Goal: Communication & Community: Share content

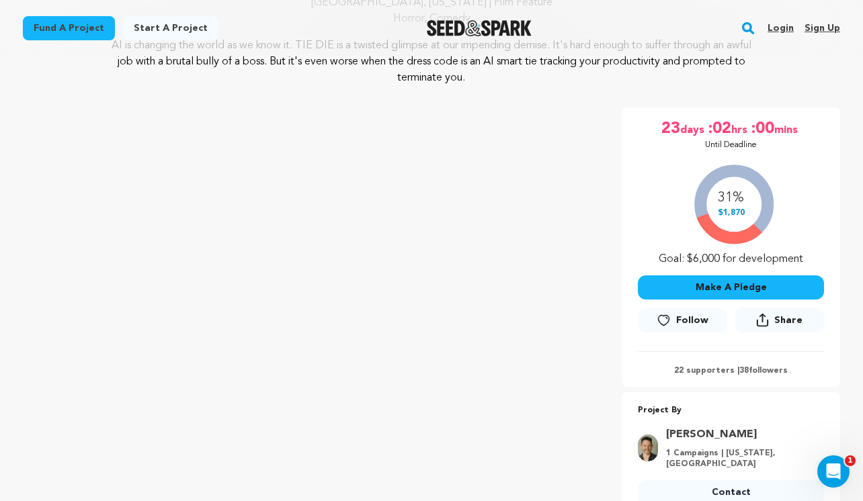
click at [783, 32] on link "Login" at bounding box center [780, 27] width 26 height 21
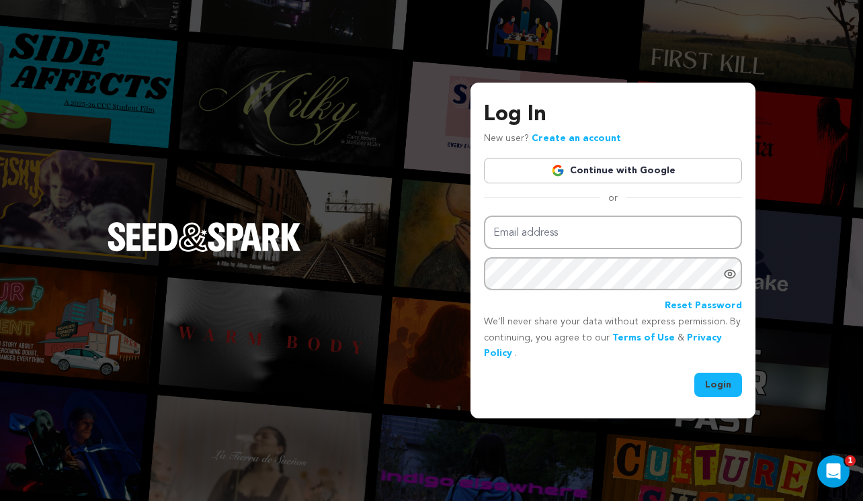
click at [644, 167] on link "Continue with Google" at bounding box center [613, 171] width 258 height 26
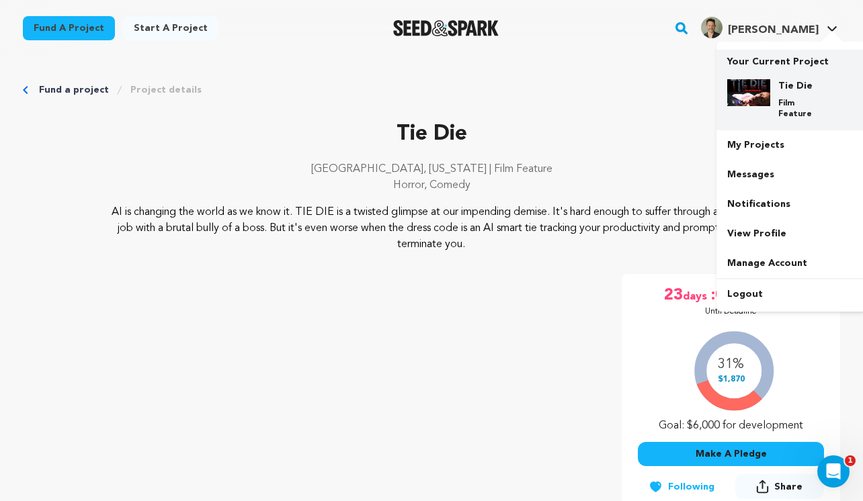
click at [787, 97] on div "Tie Die Film Feature" at bounding box center [802, 99] width 64 height 40
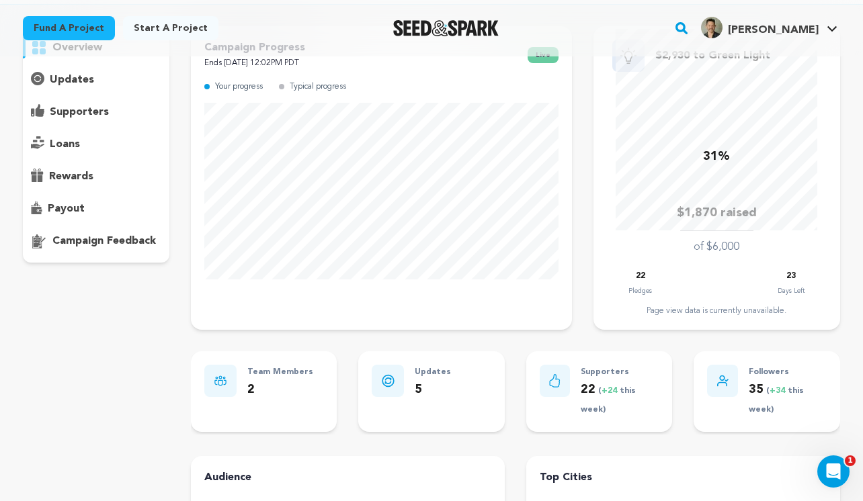
scroll to position [116, 0]
click at [69, 107] on p "supporters" at bounding box center [79, 111] width 59 height 16
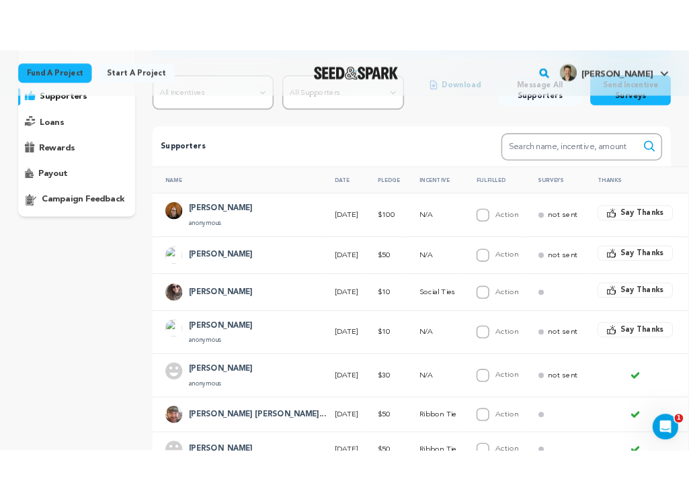
scroll to position [173, 0]
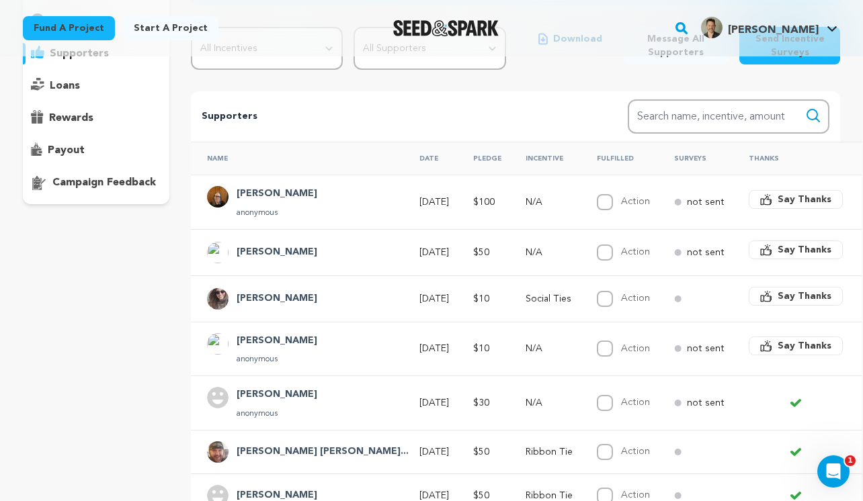
click at [777, 346] on span "Say Thanks" at bounding box center [804, 345] width 54 height 13
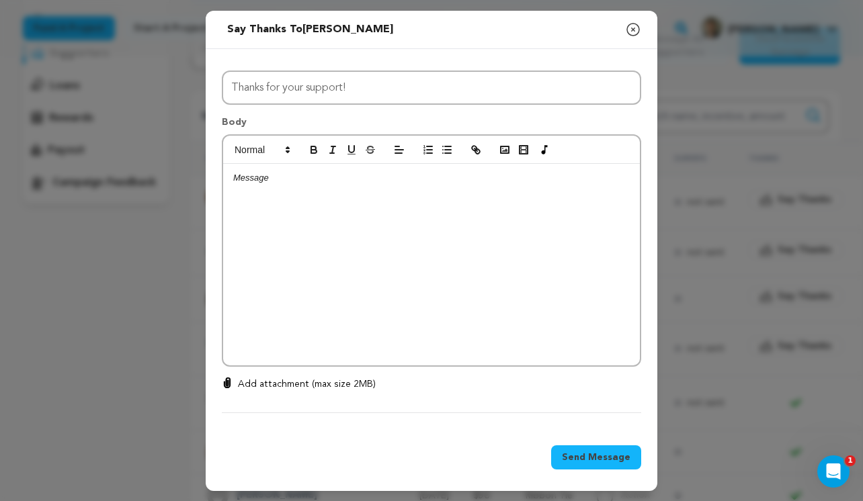
click at [484, 308] on div at bounding box center [431, 265] width 417 height 202
click at [613, 459] on span "Send Message" at bounding box center [596, 457] width 69 height 13
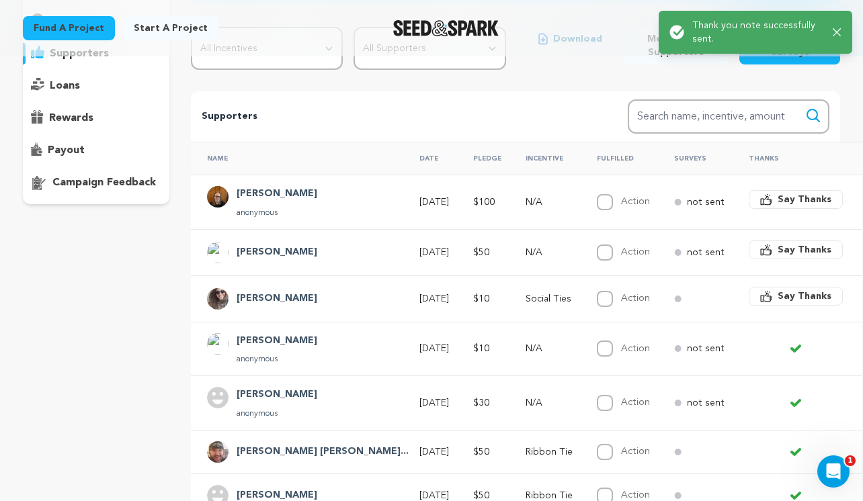
click at [779, 297] on span "Say Thanks" at bounding box center [804, 296] width 54 height 13
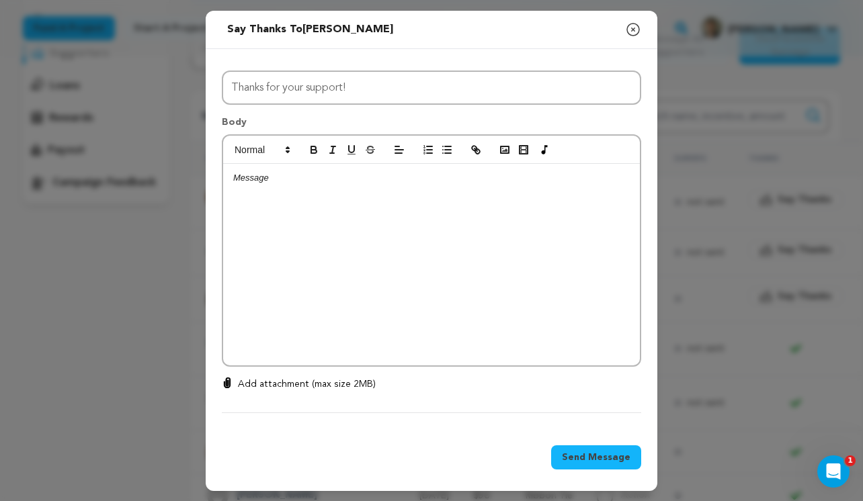
click at [530, 303] on div at bounding box center [431, 265] width 417 height 202
click at [508, 196] on p at bounding box center [431, 190] width 396 height 12
click at [502, 210] on div "Pam and Bill You guys are the best" at bounding box center [431, 265] width 417 height 202
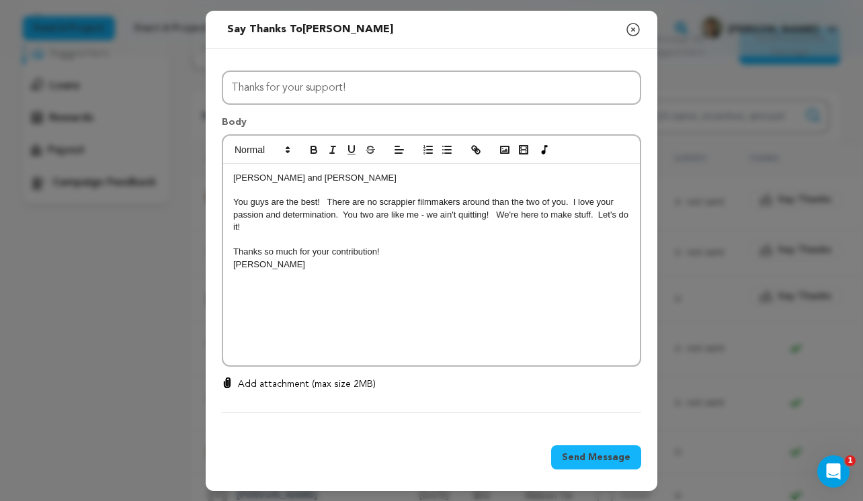
click at [606, 457] on span "Send Message" at bounding box center [596, 457] width 69 height 13
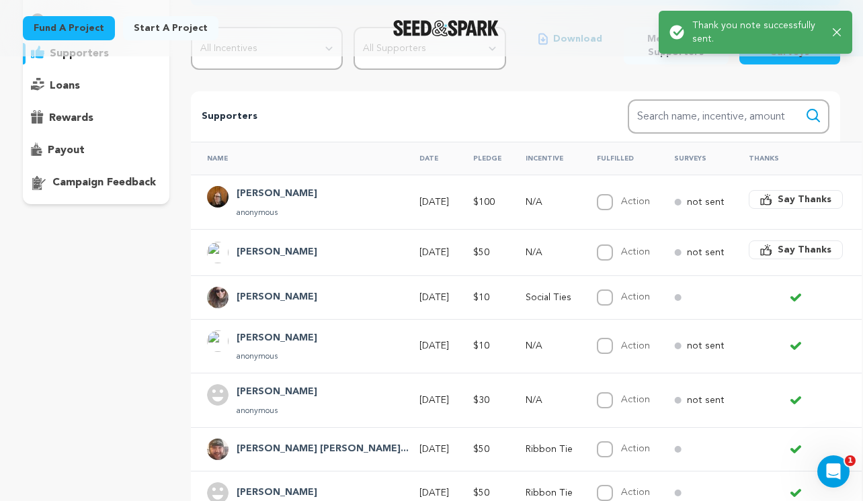
click at [777, 251] on span "Say Thanks" at bounding box center [804, 249] width 54 height 13
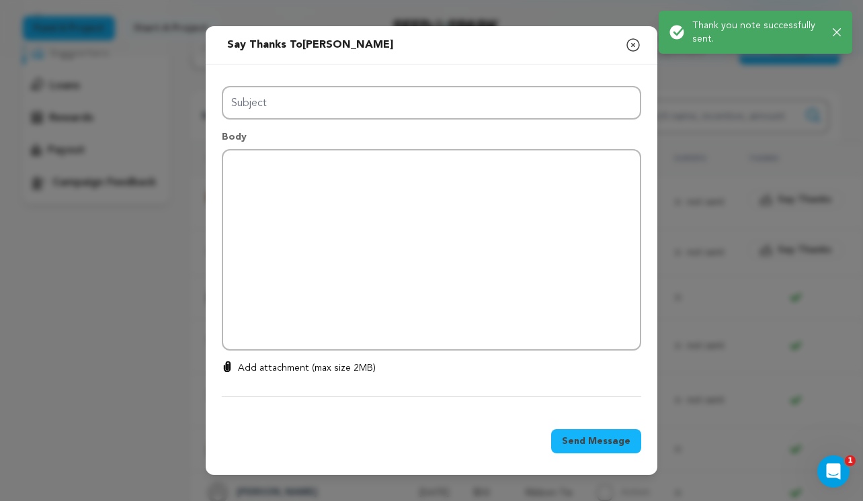
type input "Thanks for your support!"
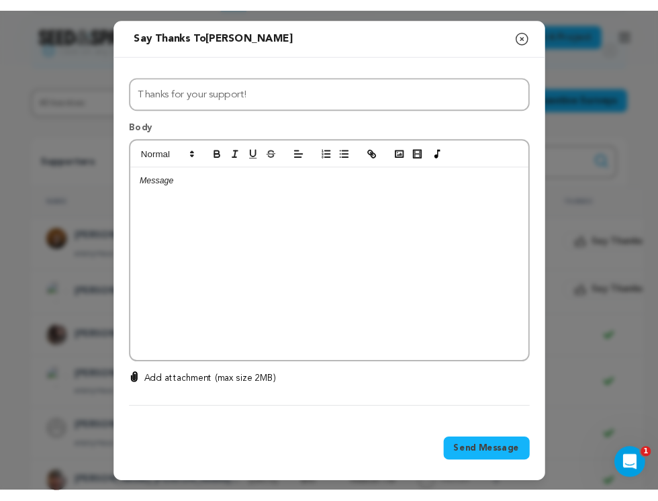
scroll to position [181, 0]
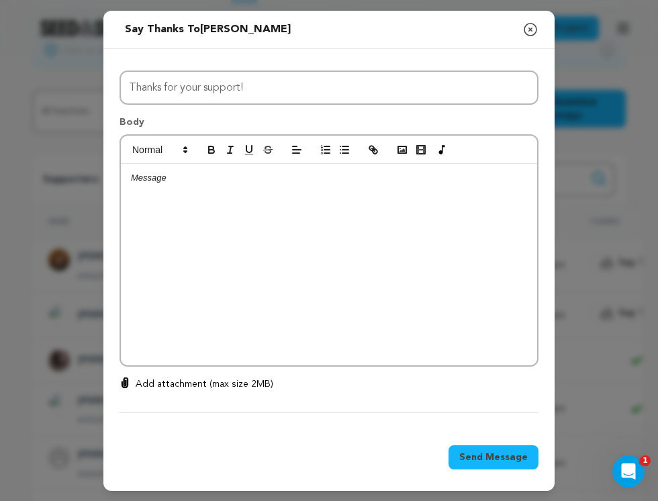
click at [380, 207] on div at bounding box center [329, 265] width 417 height 202
click at [201, 253] on div at bounding box center [329, 265] width 417 height 202
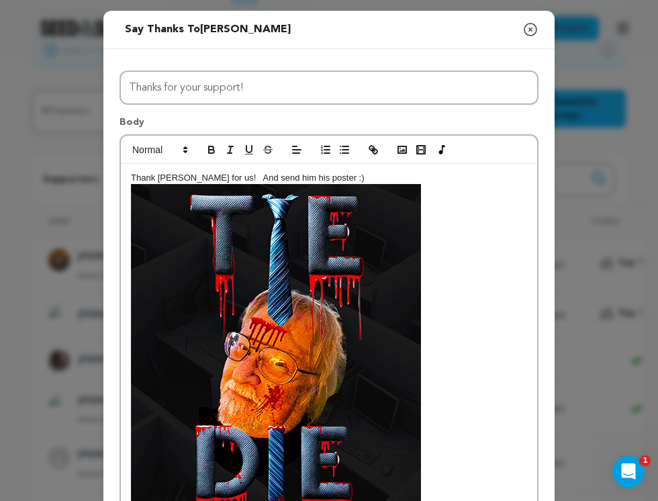
click at [331, 180] on p "Thank Denny for us! And send him his poster :)" at bounding box center [329, 371] width 396 height 399
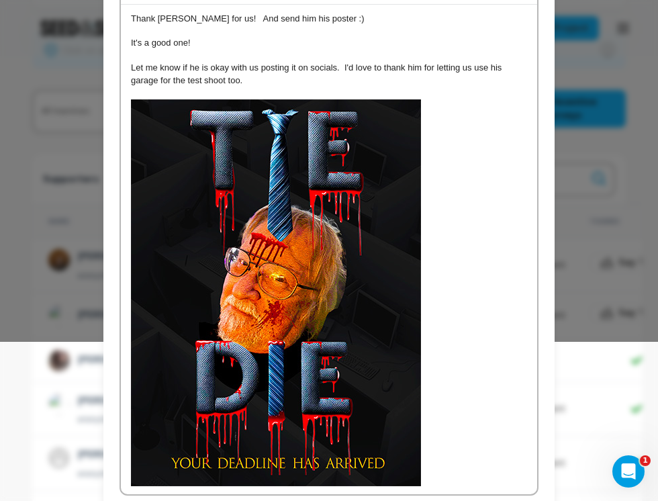
scroll to position [289, 0]
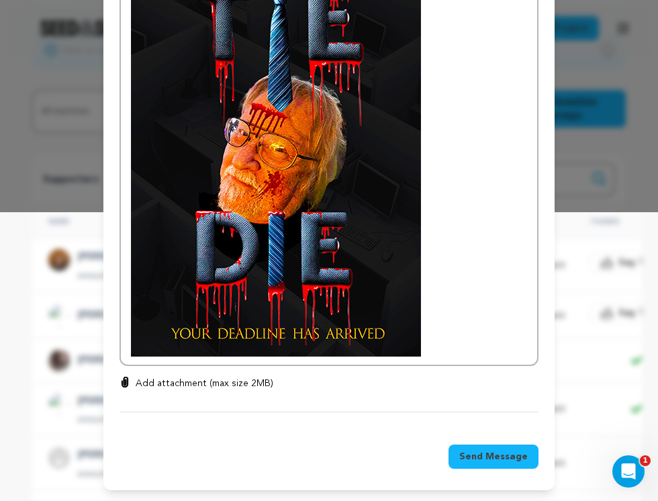
click at [472, 456] on span "Send Message" at bounding box center [494, 456] width 69 height 13
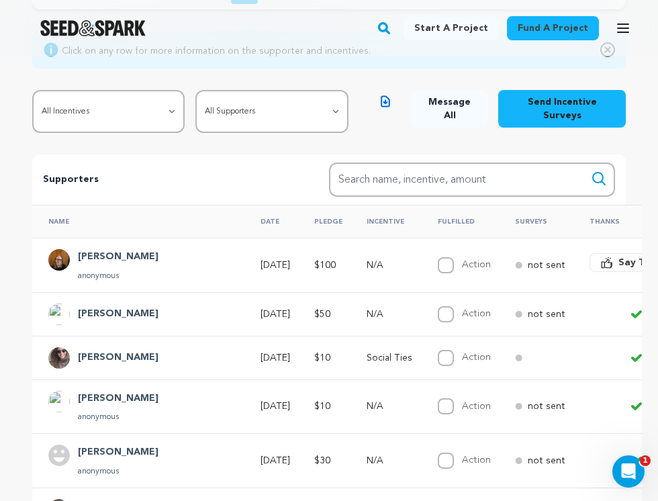
click at [619, 261] on span "Say Thanks" at bounding box center [646, 262] width 54 height 13
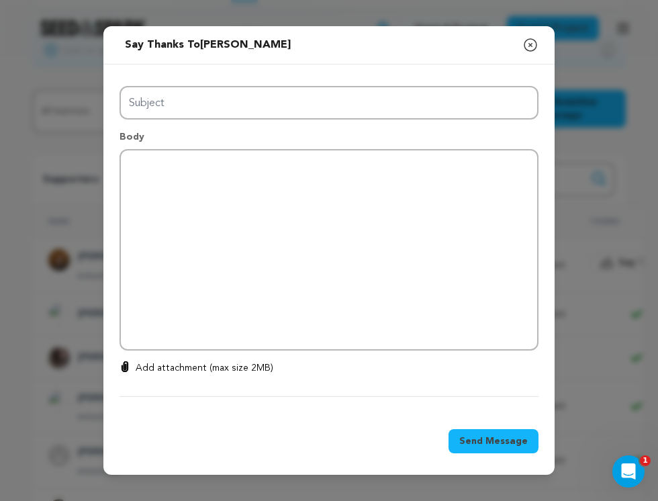
type input "Thanks for your support!"
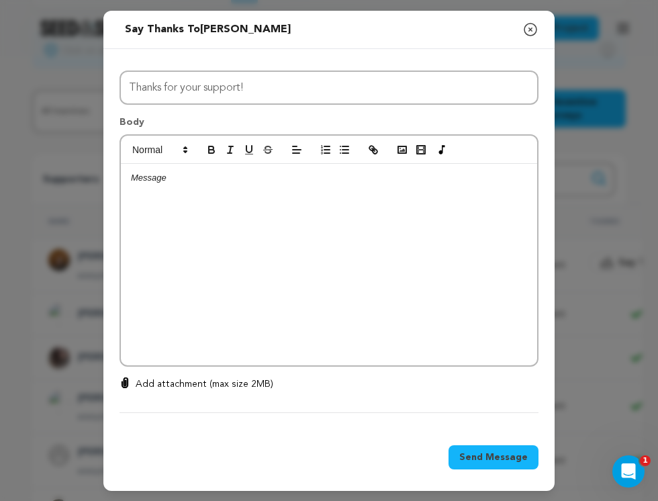
click at [259, 204] on div at bounding box center [329, 265] width 417 height 202
drag, startPoint x: 150, startPoint y: 206, endPoint x: 122, endPoint y: 204, distance: 28.3
click at [122, 204] on div "Thank you Sally Pappas! y" at bounding box center [329, 265] width 417 height 202
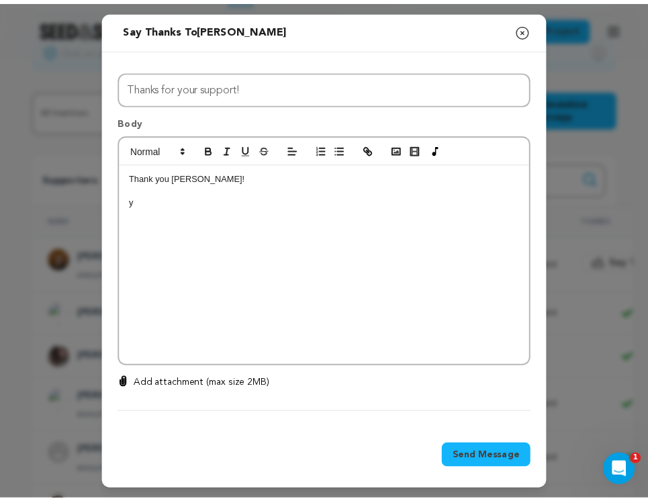
scroll to position [0, 0]
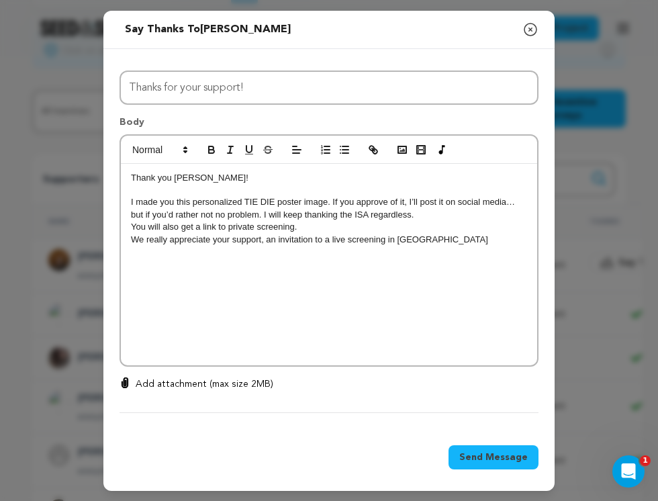
click at [142, 197] on p "I made you this personalized TIE DIE poster image. If you approve of it, I’ll p…" at bounding box center [329, 208] width 396 height 25
click at [131, 204] on p "I made you this personalized TIE DIE poster image. If you approve of it, I’ll p…" at bounding box center [329, 208] width 396 height 25
click at [207, 197] on p "We are making you this personalized TIE DIE poster image. If you approve of it,…" at bounding box center [329, 208] width 396 height 25
click at [160, 214] on p "We are making you a personalized TIE DIE poster image. If you approve of it, I’…" at bounding box center [329, 208] width 396 height 25
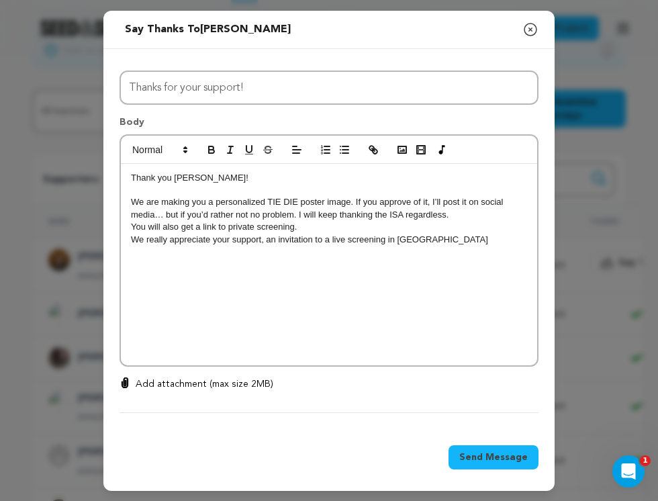
click at [294, 214] on p "We are making you a personalized TIE DIE poster image. If you approve of it, I’…" at bounding box center [329, 208] width 396 height 25
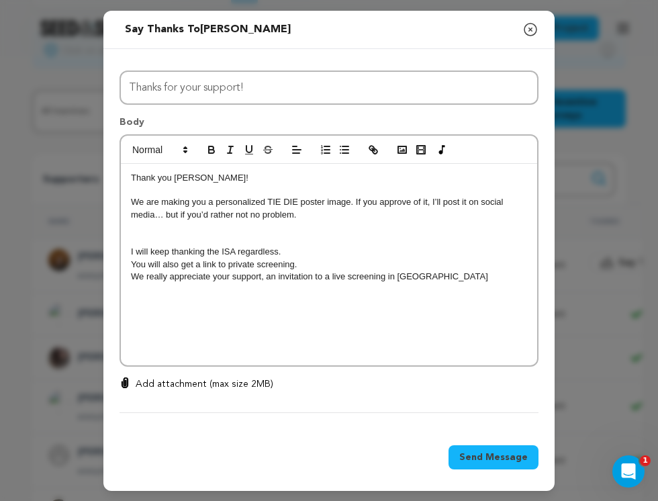
click at [429, 201] on p "We are making you a personalized TIE DIE poster image. If you approve of it, I’…" at bounding box center [329, 208] width 396 height 25
click at [421, 203] on p "We are making you a personalized TIE DIE poster image. If you approve of it, we…" at bounding box center [329, 208] width 396 height 25
drag, startPoint x: 293, startPoint y: 215, endPoint x: 162, endPoint y: 218, distance: 131.0
click at [162, 218] on p "We are making you a personalized TIE DIE poster image. If you approve, we’ll po…" at bounding box center [329, 208] width 396 height 25
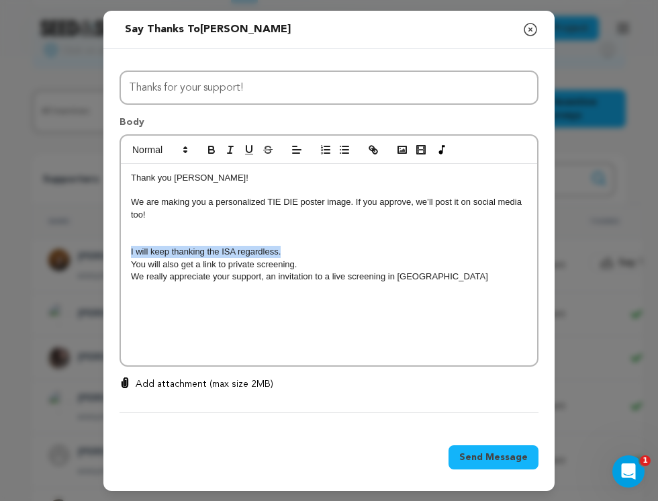
drag, startPoint x: 281, startPoint y: 251, endPoint x: 118, endPoint y: 256, distance: 163.3
click at [121, 256] on div "Thank you Sally Pappas! We are making you a personalized TIE DIE poster image. …" at bounding box center [329, 265] width 417 height 202
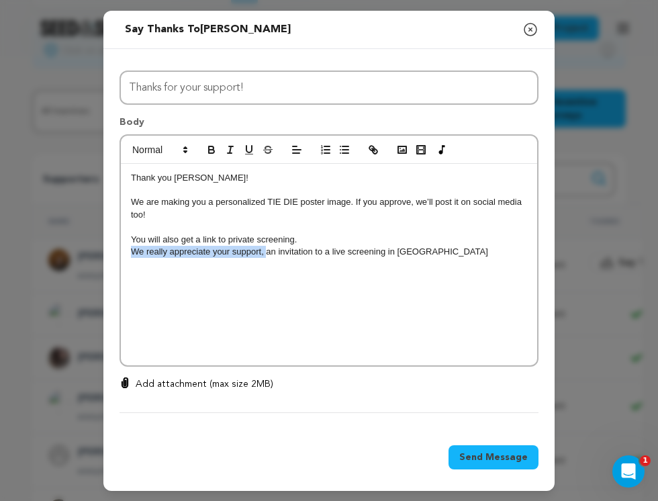
drag, startPoint x: 261, startPoint y: 253, endPoint x: 114, endPoint y: 253, distance: 147.8
click at [114, 253] on div "All Incentives Social Ties Tie Die Personal Poster Image for Social Media Ribbo…" at bounding box center [328, 239] width 451 height 380
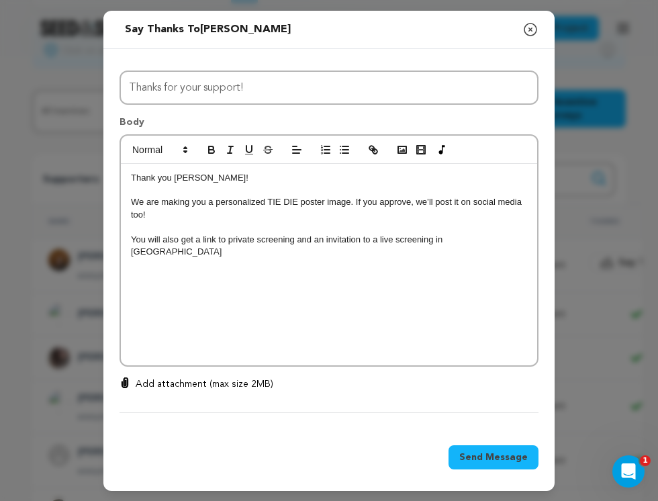
click at [257, 284] on div "Thank you Sally Pappas! We are making you a personalized TIE DIE poster image. …" at bounding box center [329, 265] width 417 height 202
click at [498, 251] on div "Thank you Sally Pappas! We are making you a personalized TIE DIE poster image. …" at bounding box center [329, 265] width 417 height 202
click at [138, 271] on p "We appreciate your" at bounding box center [329, 277] width 396 height 12
click at [324, 271] on p "We really appreciate your" at bounding box center [329, 277] width 396 height 12
click at [473, 459] on span "Send Message" at bounding box center [494, 457] width 69 height 13
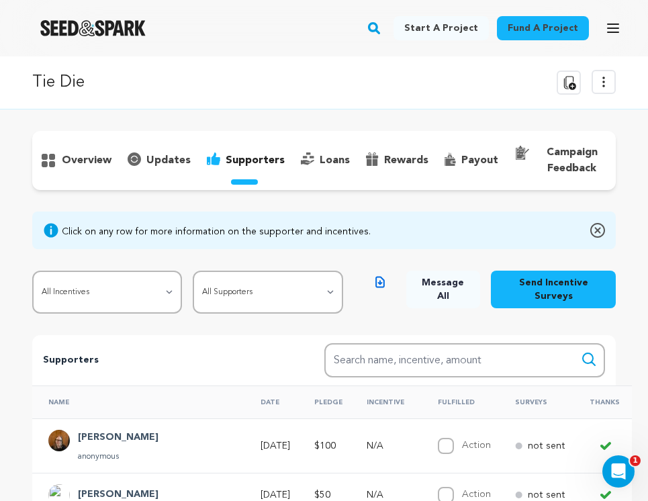
click at [164, 160] on p "updates" at bounding box center [168, 160] width 44 height 16
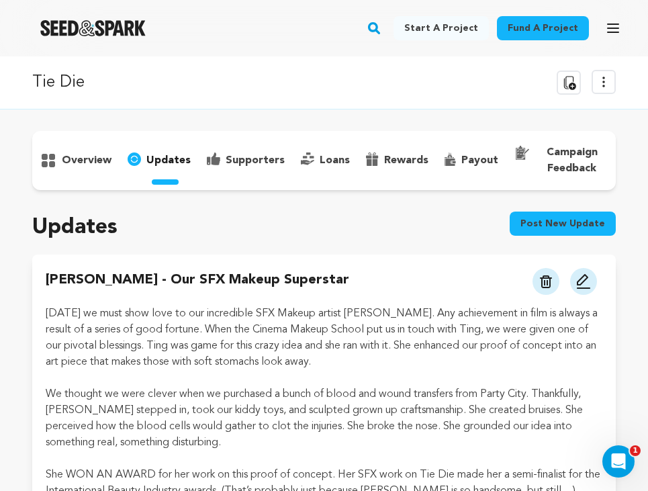
click at [256, 163] on p "supporters" at bounding box center [255, 160] width 59 height 16
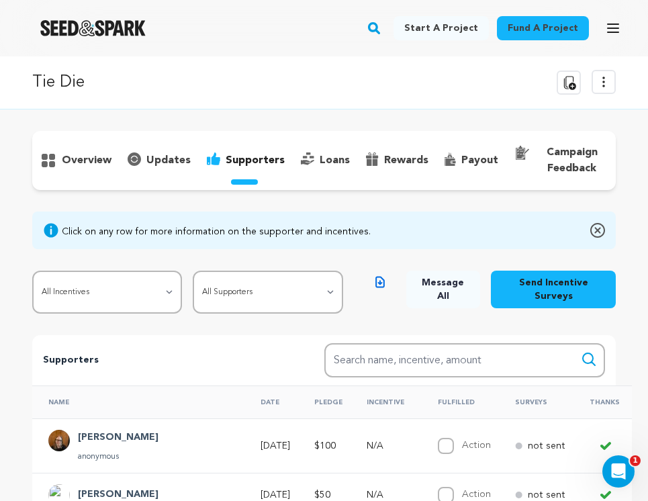
click at [157, 168] on p "updates" at bounding box center [168, 160] width 44 height 16
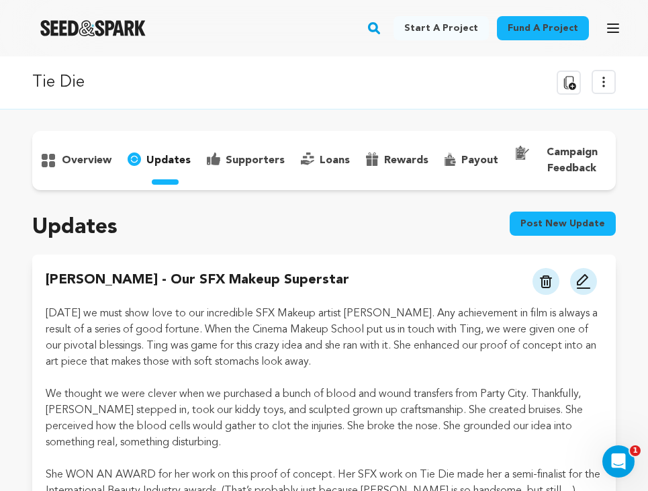
click at [572, 214] on button "Post new update" at bounding box center [563, 224] width 106 height 24
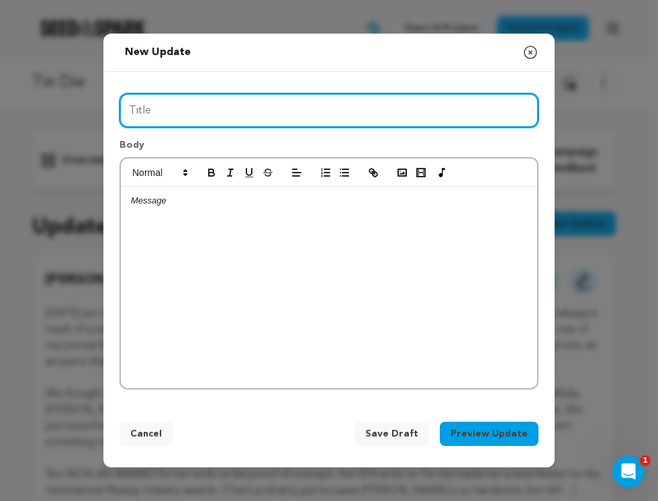
click at [150, 113] on input "Title" at bounding box center [329, 110] width 419 height 34
type input "P"
type input "Thank you Contributors!"
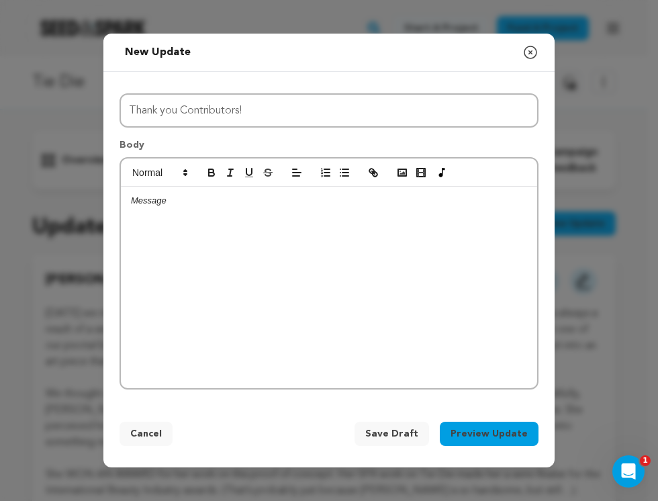
click at [198, 237] on div at bounding box center [329, 288] width 417 height 202
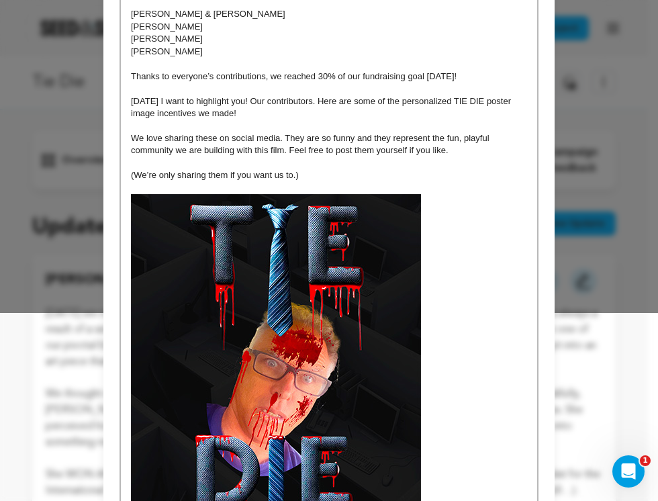
scroll to position [249, 0]
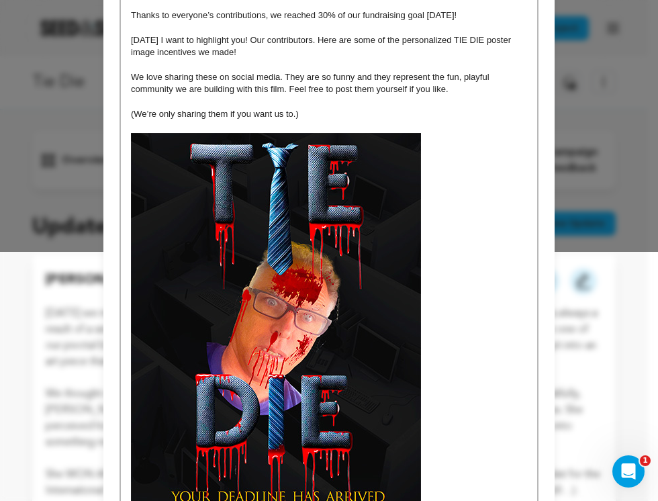
click at [279, 380] on img at bounding box center [276, 326] width 290 height 387
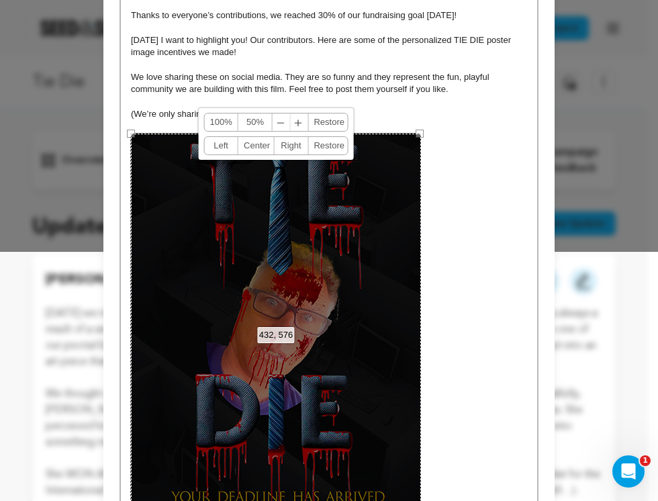
click at [249, 122] on link "50%" at bounding box center [255, 122] width 34 height 17
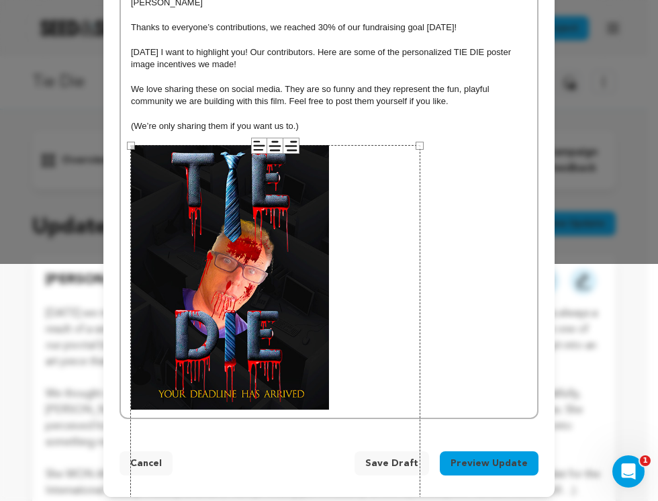
click at [455, 323] on p at bounding box center [329, 277] width 396 height 264
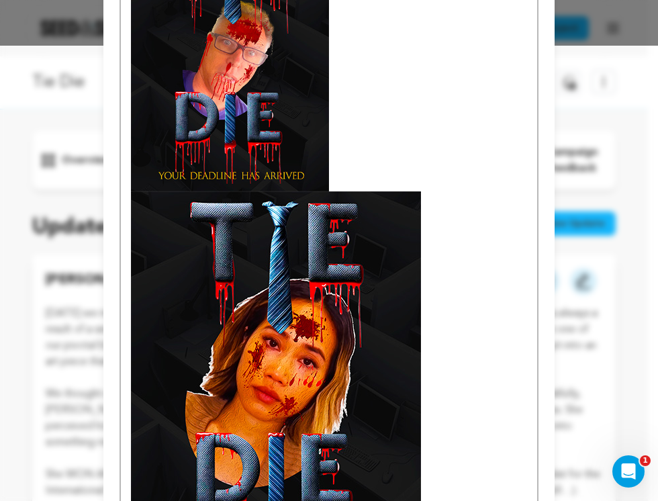
scroll to position [472, 0]
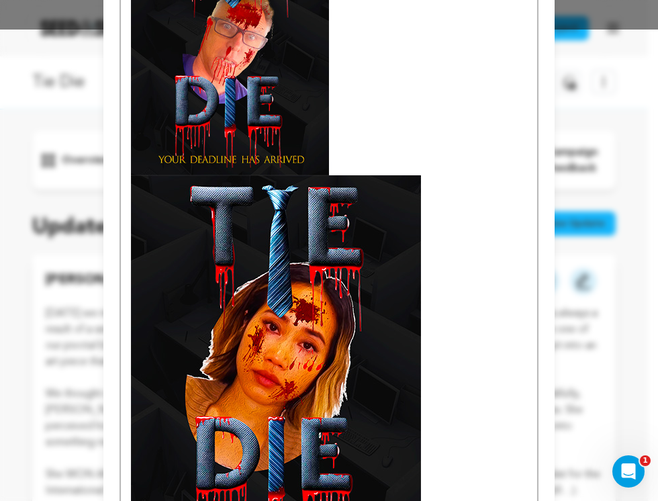
click at [301, 353] on img at bounding box center [276, 368] width 290 height 387
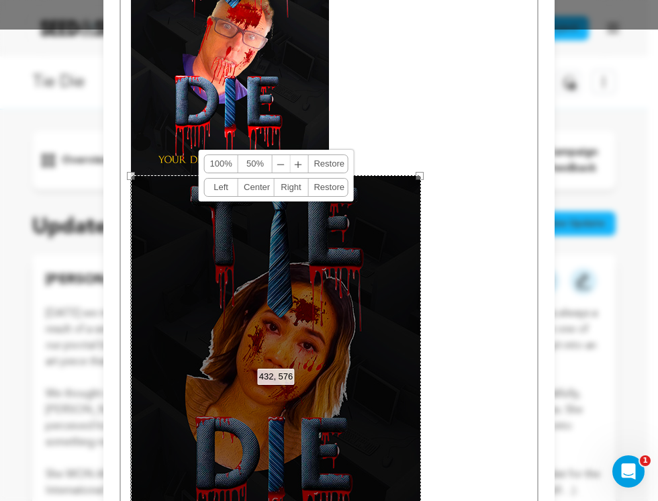
click at [248, 165] on link "50%" at bounding box center [255, 163] width 34 height 17
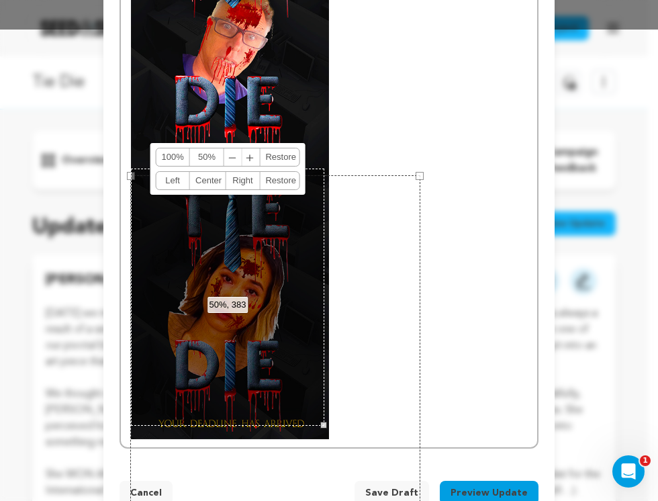
click at [241, 186] on link "Right" at bounding box center [243, 180] width 34 height 17
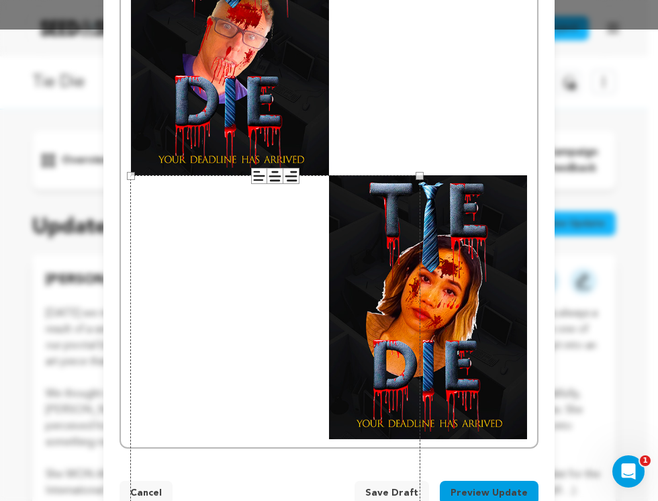
click at [312, 179] on div "432 × 576" at bounding box center [275, 368] width 290 height 387
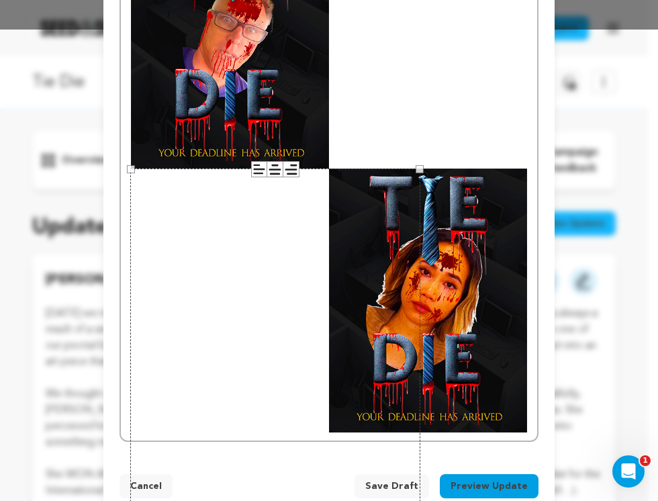
scroll to position [0, 0]
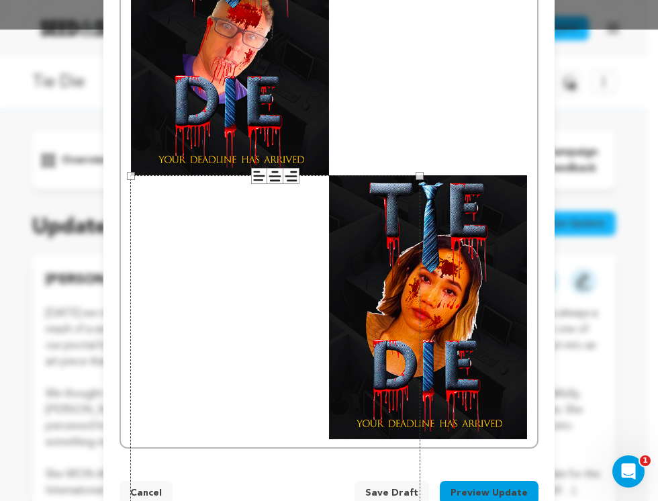
drag, startPoint x: 357, startPoint y: 257, endPoint x: 356, endPoint y: 234, distance: 22.9
click at [356, 234] on div "432 × 576" at bounding box center [275, 368] width 290 height 387
click at [304, 216] on div "432 × 576" at bounding box center [275, 368] width 290 height 387
click at [339, 100] on p at bounding box center [329, 43] width 396 height 264
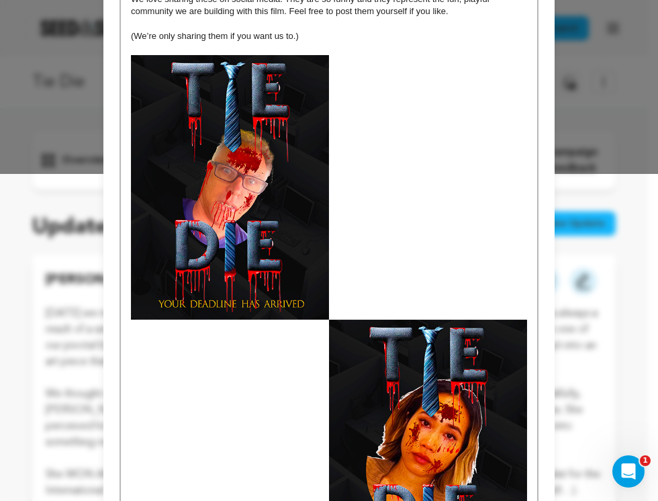
scroll to position [310, 0]
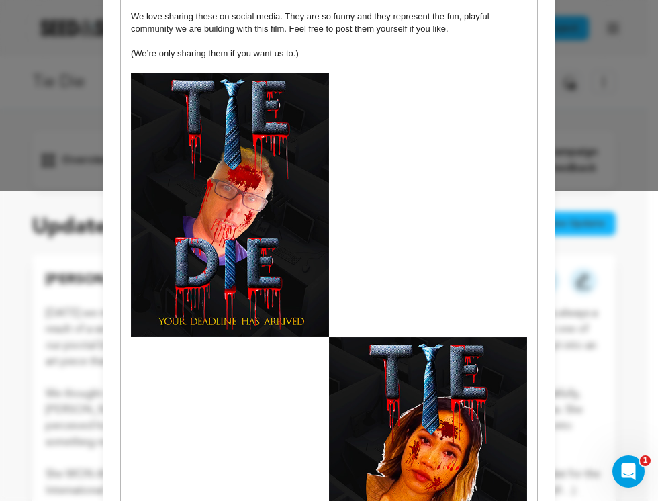
click at [293, 402] on div "Thank you to our new supporters! Pam & Bill Hill Cana Yilmaz Sally Pappas Denny…" at bounding box center [329, 231] width 417 height 755
click at [255, 404] on div "Thank you to our new supporters! Pam & Bill Hill Cana Yilmaz Sally Pappas Denny…" at bounding box center [329, 231] width 417 height 755
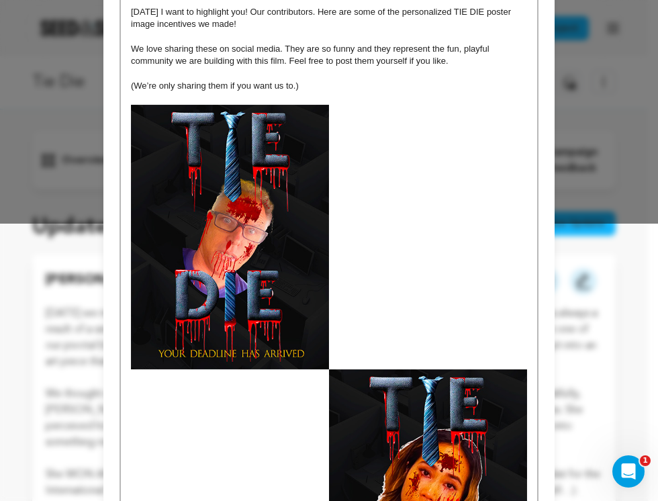
scroll to position [263, 0]
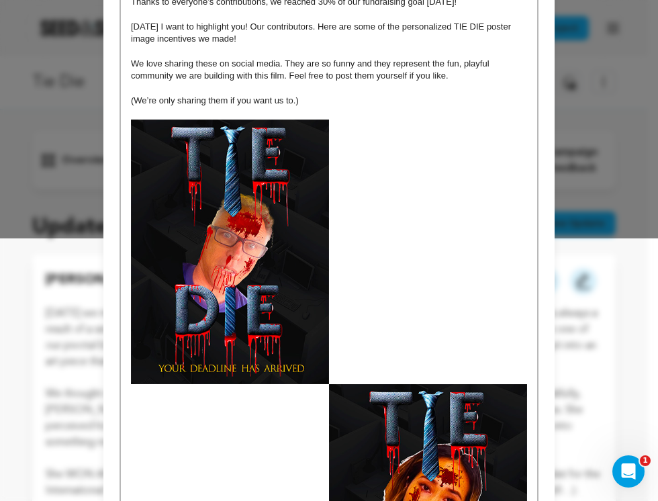
click at [343, 270] on p at bounding box center [329, 252] width 396 height 264
click at [262, 281] on img at bounding box center [230, 252] width 198 height 264
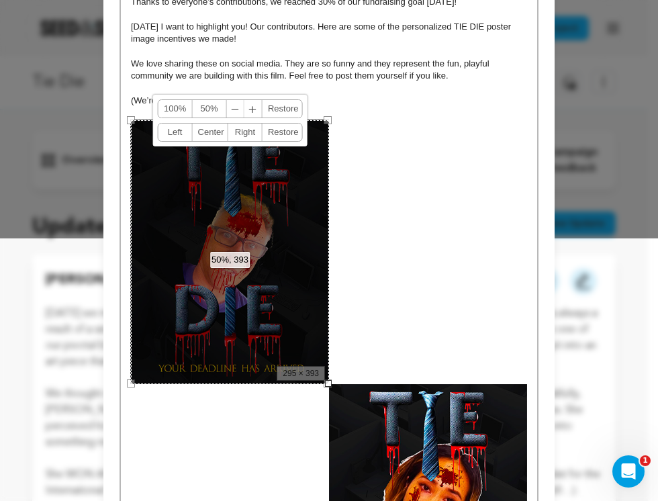
click at [171, 132] on link "Left" at bounding box center [176, 132] width 34 height 17
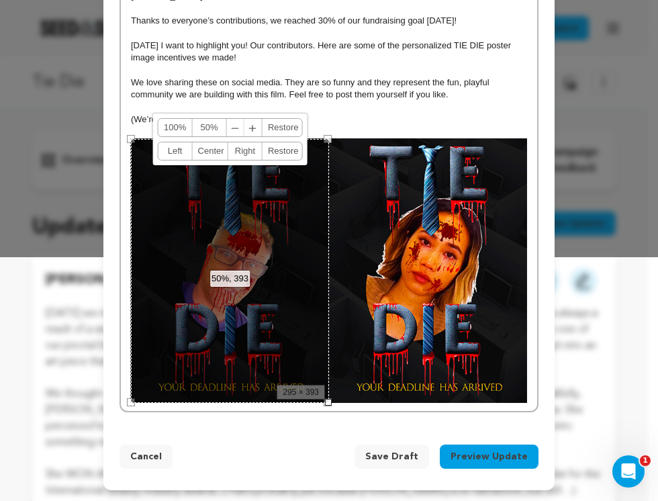
scroll to position [244, 0]
click at [376, 359] on img at bounding box center [428, 270] width 198 height 264
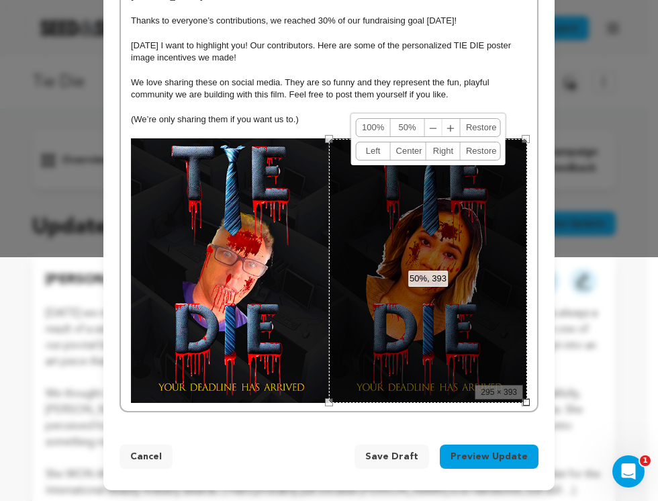
click at [527, 353] on div "Thank you to our new supporters! Pam & Bill Hill Cana Yilmaz Sally Pappas Denny…" at bounding box center [329, 165] width 417 height 491
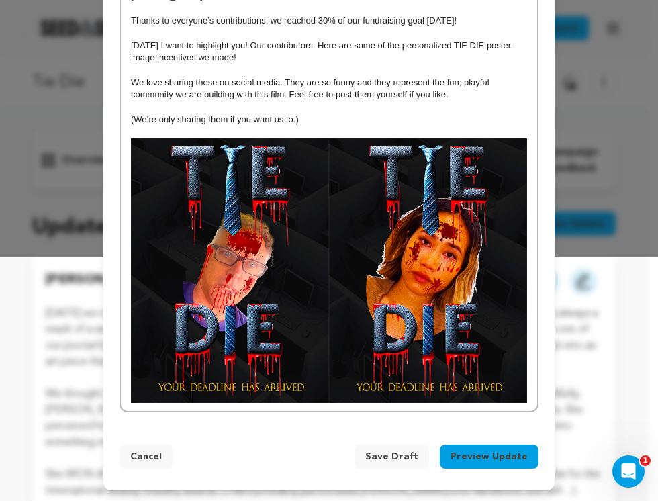
click at [523, 352] on div "Thank you to our new supporters! Pam & Bill Hill Cana Yilmaz Sally Pappas Denny…" at bounding box center [329, 165] width 417 height 491
click at [461, 124] on p "(We’re only sharing them if you want us to.)" at bounding box center [329, 120] width 396 height 12
click at [333, 118] on p "(We’re only sharing them if you want us to.)" at bounding box center [329, 120] width 396 height 12
click at [190, 188] on img at bounding box center [230, 270] width 198 height 264
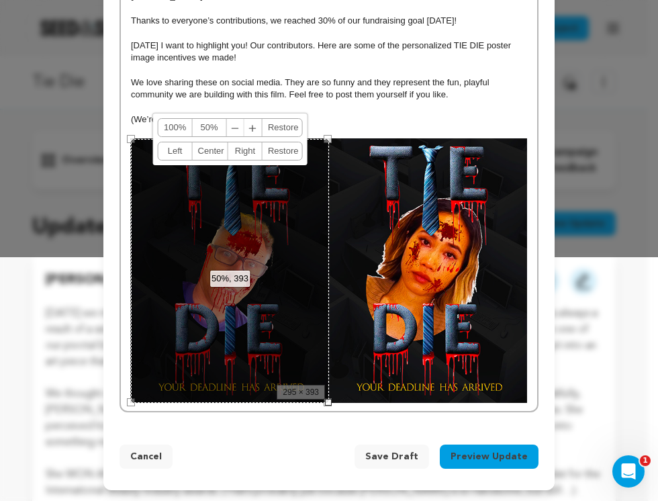
click at [396, 282] on img at bounding box center [428, 270] width 198 height 264
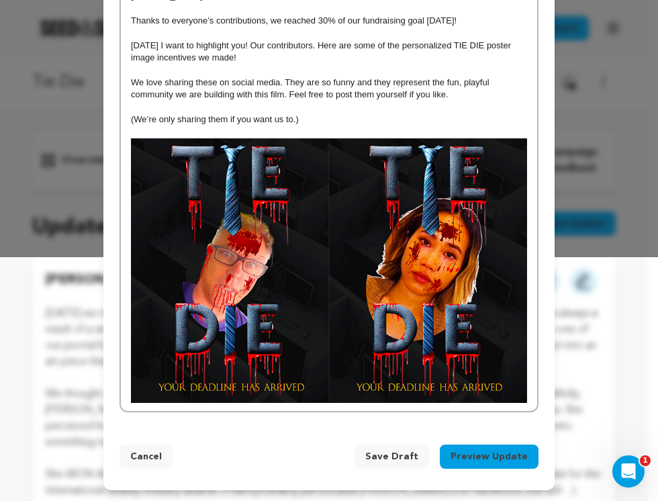
click at [318, 406] on div "Thank you to our new supporters! Pam & Bill Hill Cana Yilmaz Sally Pappas Denny…" at bounding box center [329, 165] width 417 height 491
click at [439, 234] on img at bounding box center [428, 270] width 198 height 264
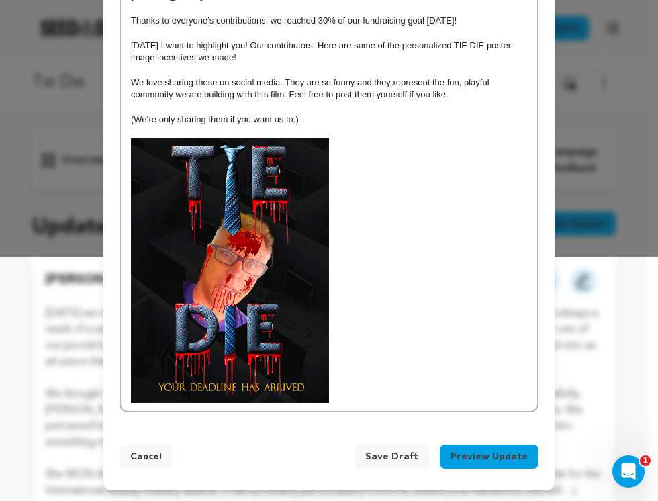
click at [330, 122] on p "(We’re only sharing them if you want us to.)" at bounding box center [329, 120] width 396 height 12
click at [375, 212] on p at bounding box center [329, 207] width 396 height 12
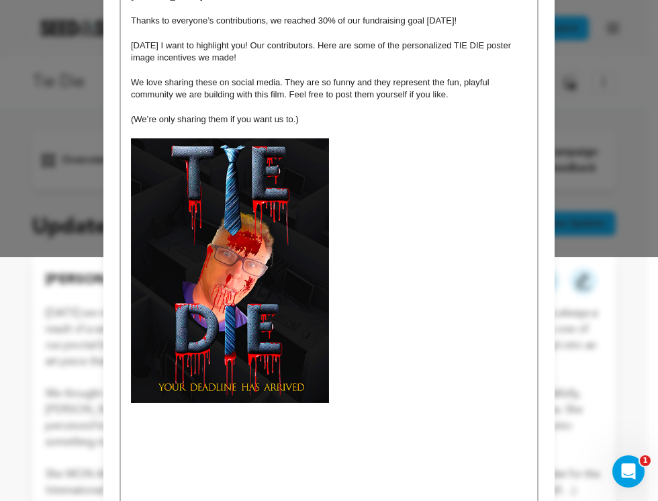
click at [202, 439] on p at bounding box center [329, 442] width 396 height 12
click at [193, 416] on p at bounding box center [329, 417] width 396 height 12
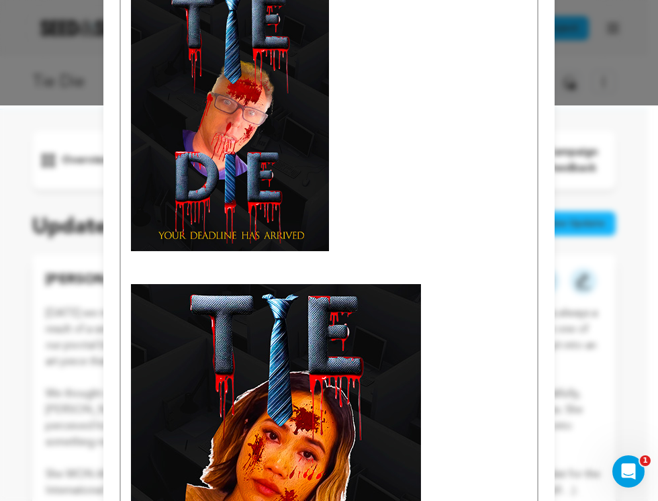
scroll to position [394, 0]
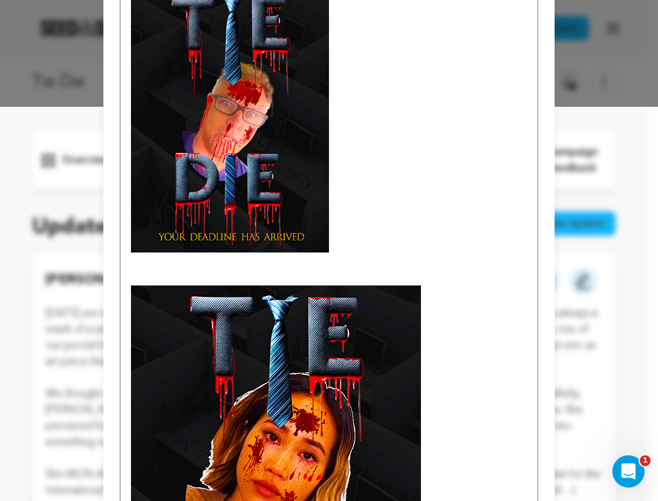
click at [220, 427] on img at bounding box center [276, 479] width 290 height 387
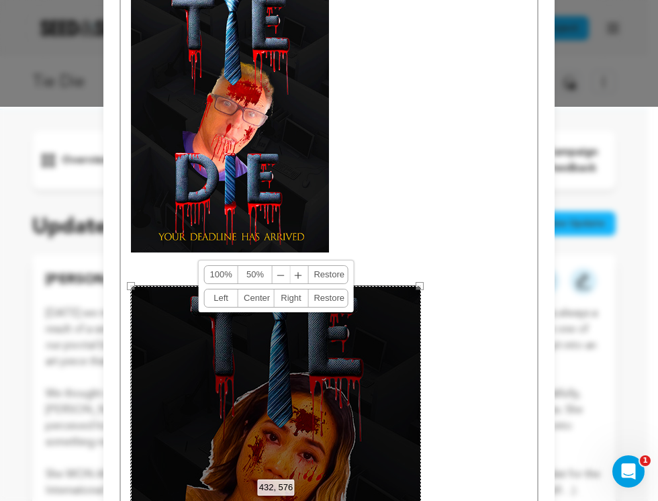
click at [252, 275] on link "50%" at bounding box center [255, 274] width 34 height 17
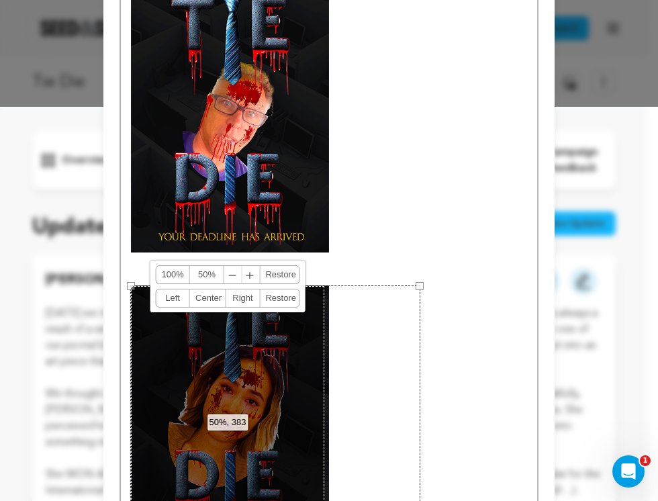
click at [236, 299] on link "Right" at bounding box center [243, 298] width 34 height 17
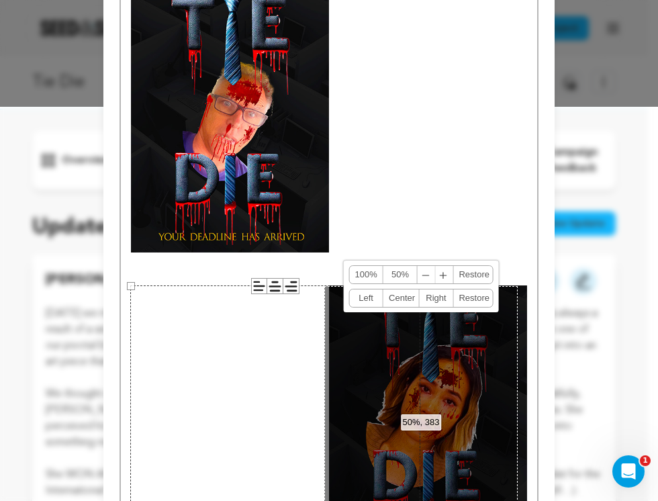
click at [286, 267] on p at bounding box center [329, 267] width 396 height 12
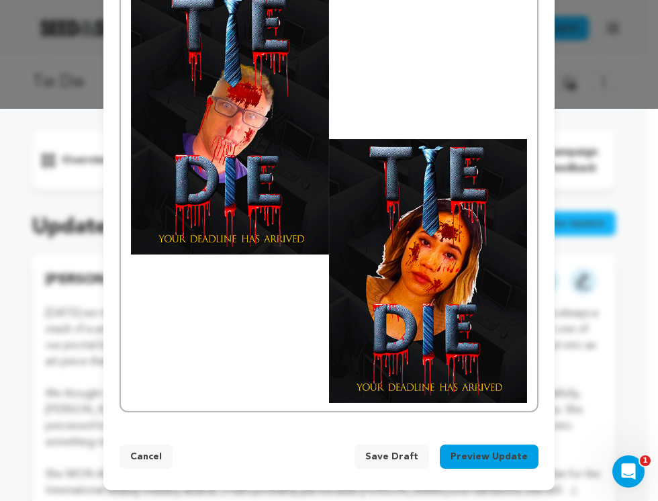
scroll to position [392, 0]
click at [262, 380] on div "Thank you to our new supporters! Pam & Bill Hill Cana Yilmaz Sally Pappas Denny…" at bounding box center [329, 92] width 417 height 640
click at [523, 402] on div "Thank you to our new supporters! Pam & Bill Hill Cana Yilmaz Sally Pappas Denny…" at bounding box center [329, 92] width 417 height 640
click at [279, 367] on div "Thank you to our new supporters! Pam & Bill Hill Cana Yilmaz Sally Pappas Denny…" at bounding box center [329, 92] width 417 height 640
click at [290, 354] on div "Thank you to our new supporters! Pam & Bill Hill Cana Yilmaz Sally Pappas Denny…" at bounding box center [329, 92] width 417 height 640
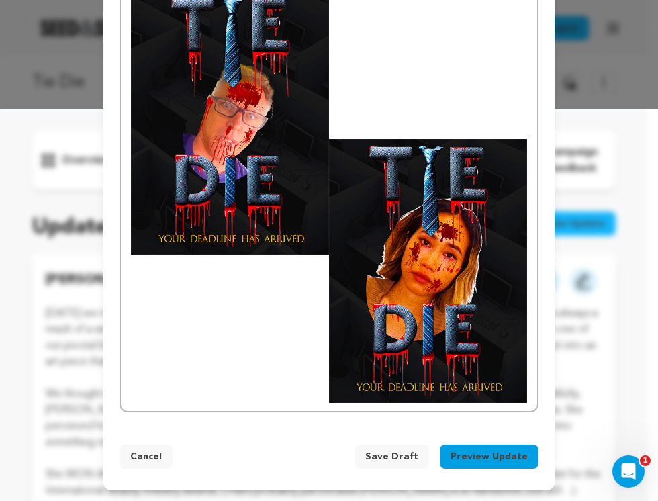
click at [523, 392] on div "Thank you to our new supporters! Pam & Bill Hill Cana Yilmaz Sally Pappas Denny…" at bounding box center [329, 92] width 417 height 640
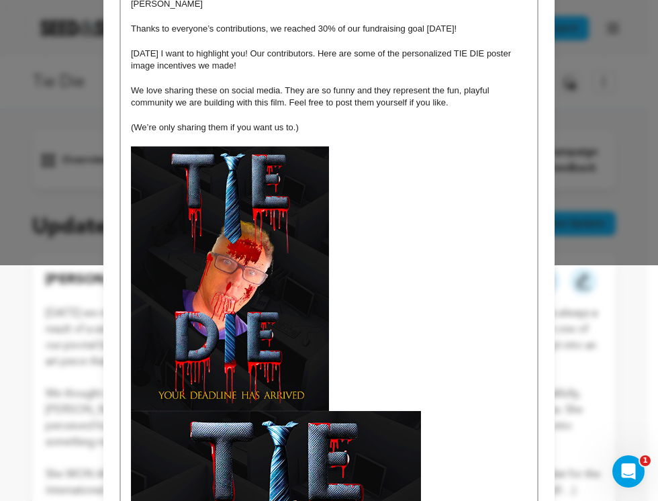
scroll to position [548, 0]
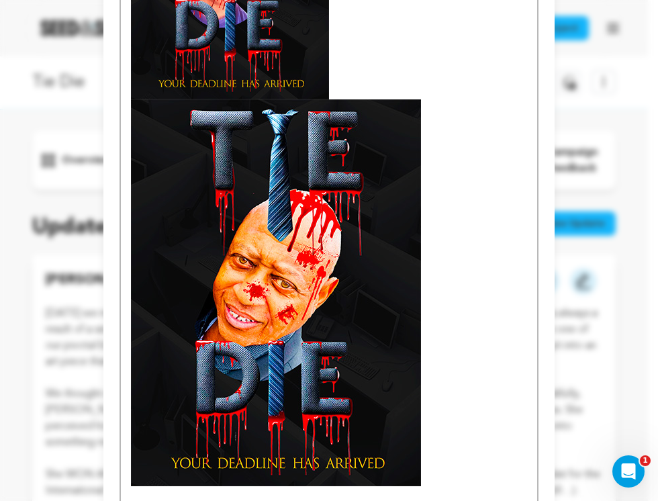
click at [337, 250] on img at bounding box center [276, 292] width 290 height 387
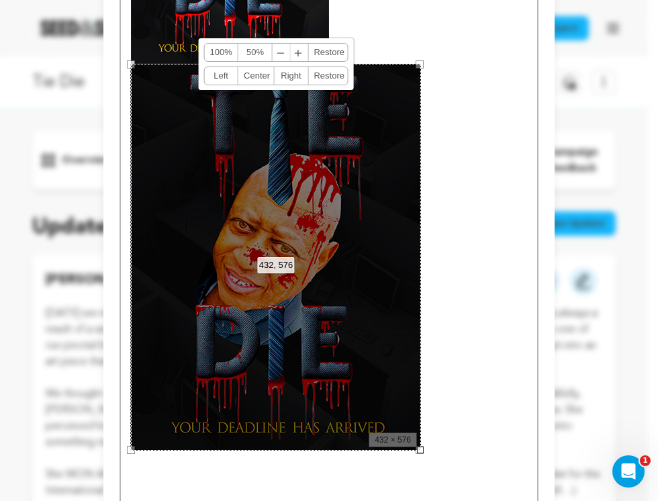
scroll to position [485, 0]
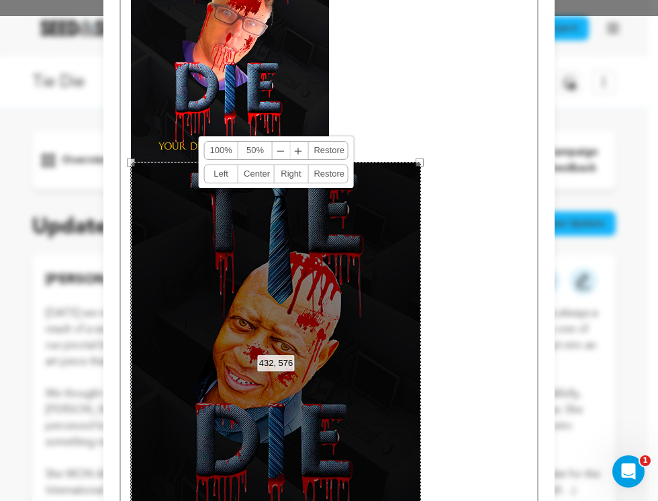
click at [284, 178] on link "Right" at bounding box center [292, 173] width 34 height 17
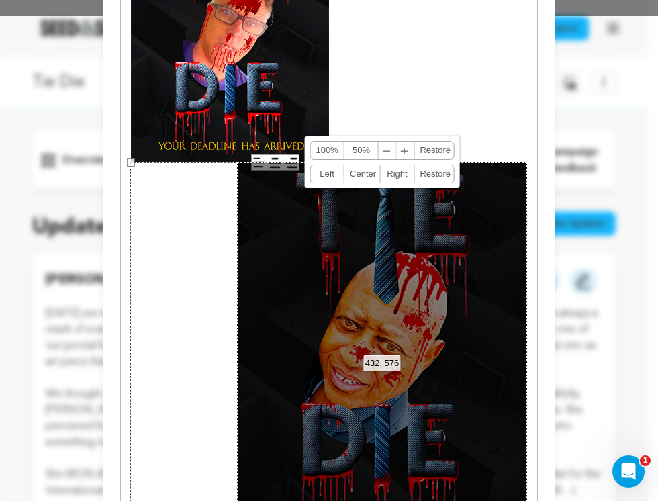
click at [352, 154] on link "50%" at bounding box center [362, 150] width 34 height 17
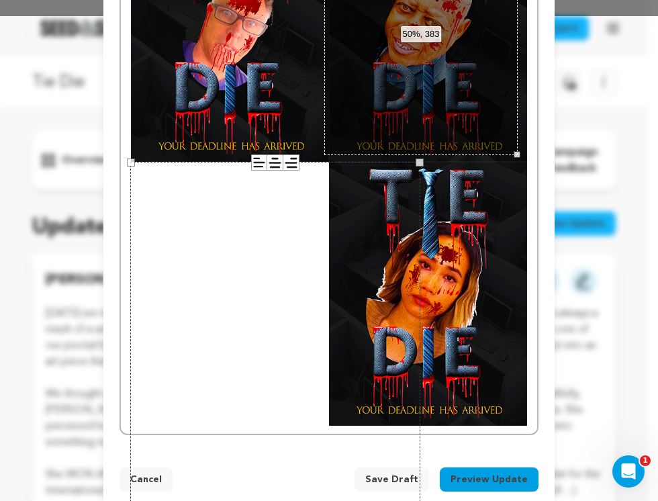
click at [355, 218] on div "432 × 576" at bounding box center [275, 355] width 290 height 387
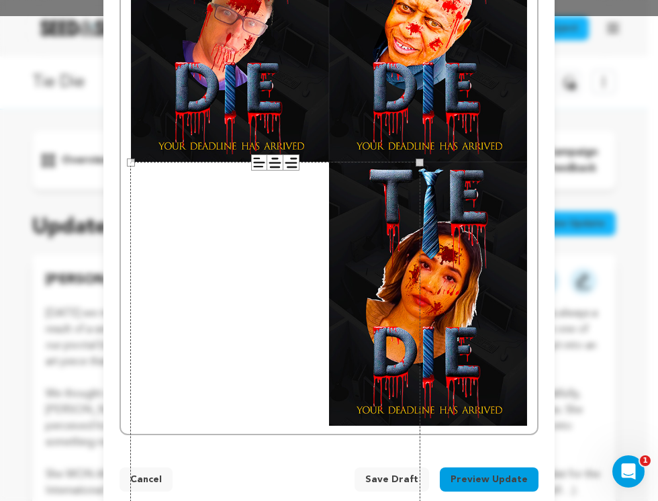
click at [447, 243] on img at bounding box center [428, 294] width 198 height 264
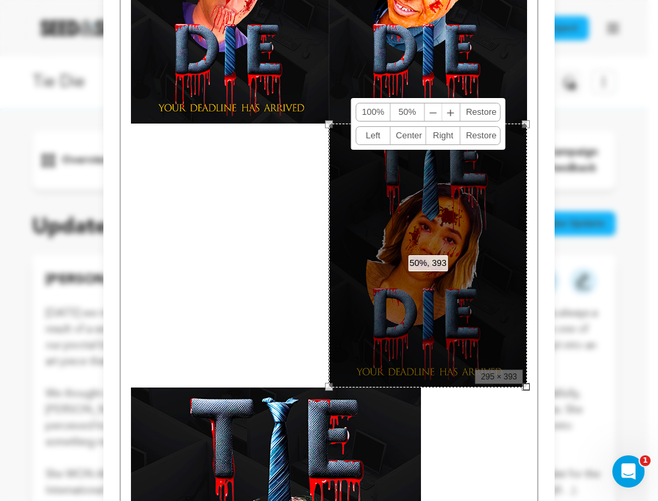
scroll to position [588, 0]
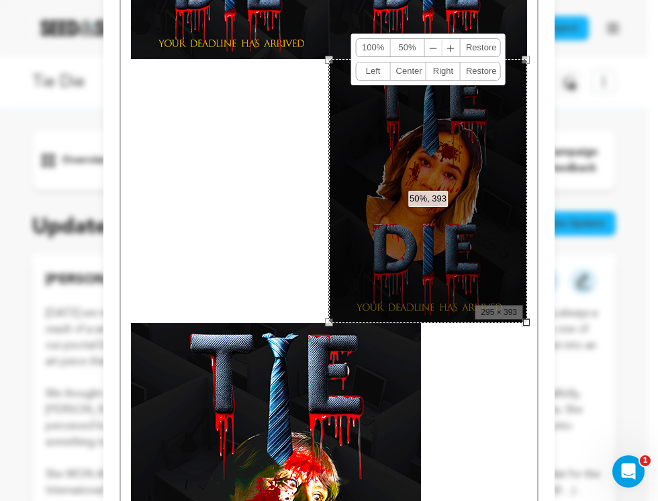
click at [374, 283] on div "50%, 393 100% 50% ﹣ ﹢ Restore Left Center Right Restore" at bounding box center [428, 191] width 198 height 264
click at [369, 71] on link "Left" at bounding box center [374, 70] width 34 height 17
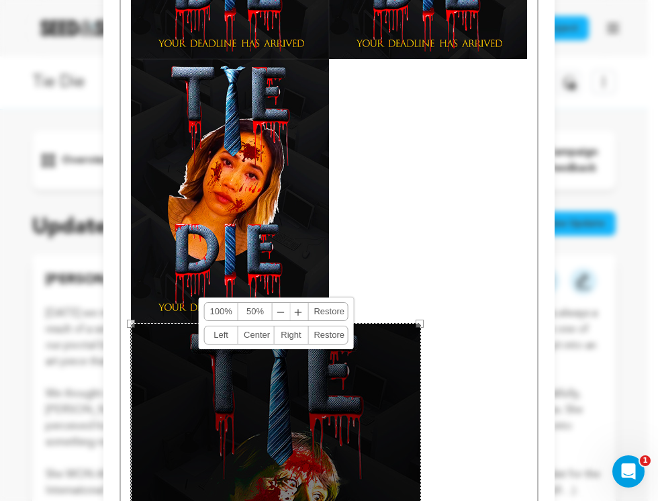
click at [250, 314] on link "50%" at bounding box center [255, 311] width 34 height 17
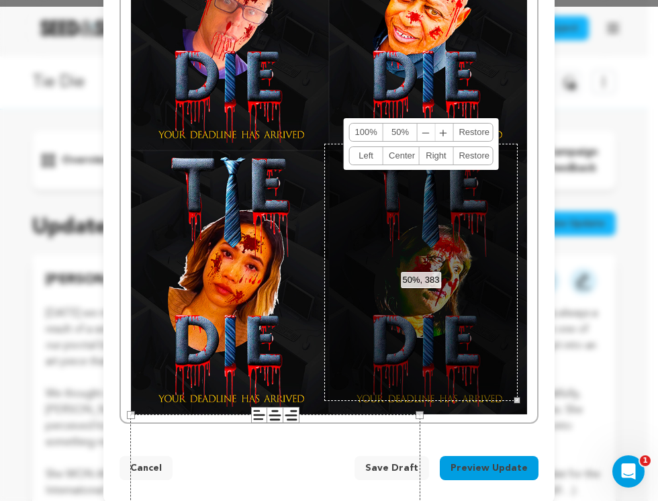
scroll to position [3, 0]
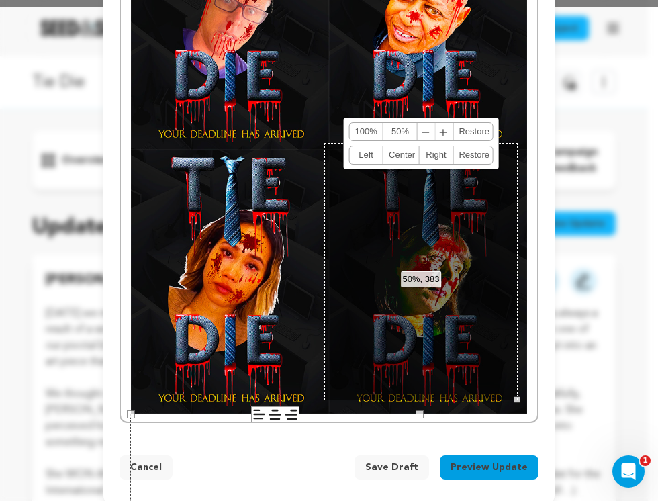
click at [466, 361] on div "50%, 383 100% 50% ﹣ ﹢ Restore Left Center Right Restore" at bounding box center [420, 271] width 193 height 257
click at [443, 314] on div "50%, 383 100% 50% ﹣ ﹢ Restore Left Center Right Restore" at bounding box center [420, 271] width 193 height 257
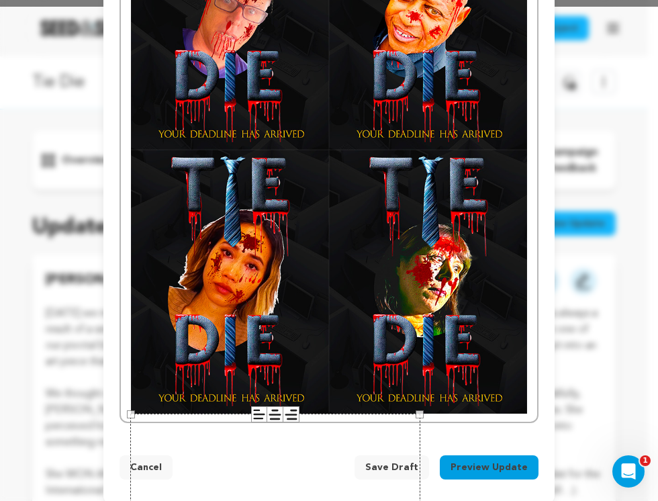
scroll to position [97, 0]
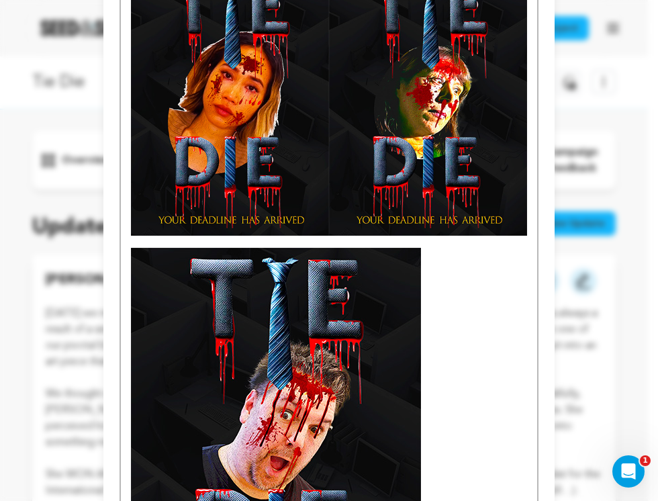
scroll to position [865, 0]
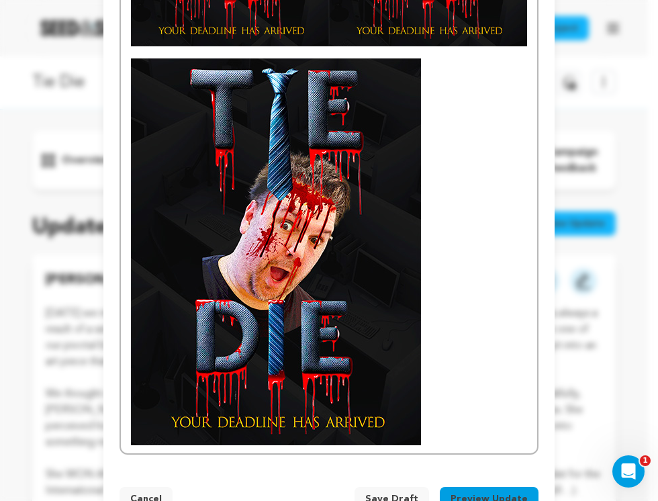
click at [355, 200] on img at bounding box center [276, 251] width 290 height 387
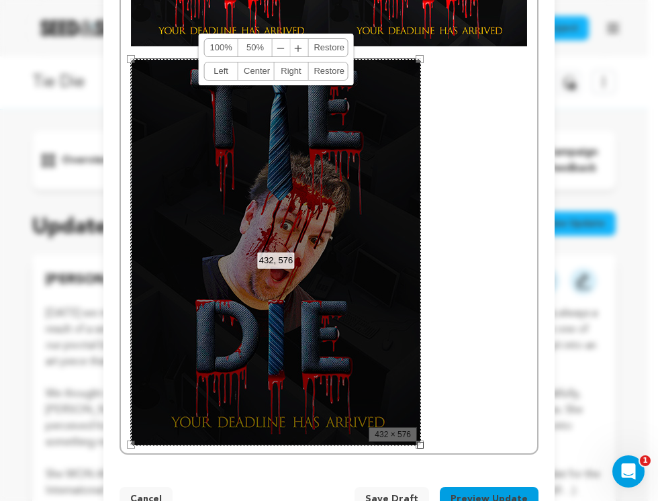
click at [215, 75] on link "Left" at bounding box center [221, 70] width 34 height 17
click at [252, 50] on link "50%" at bounding box center [255, 47] width 34 height 17
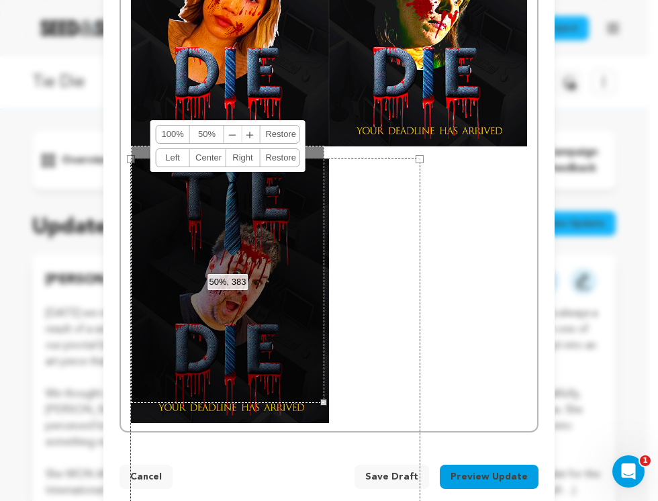
click at [410, 223] on div "432 × 576" at bounding box center [275, 352] width 290 height 387
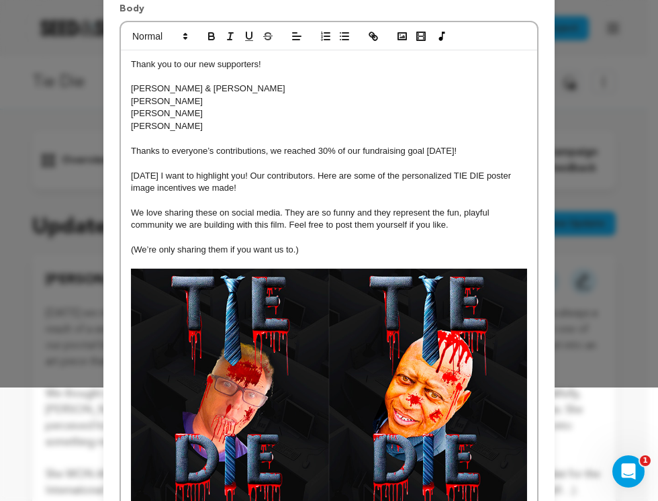
scroll to position [113, 0]
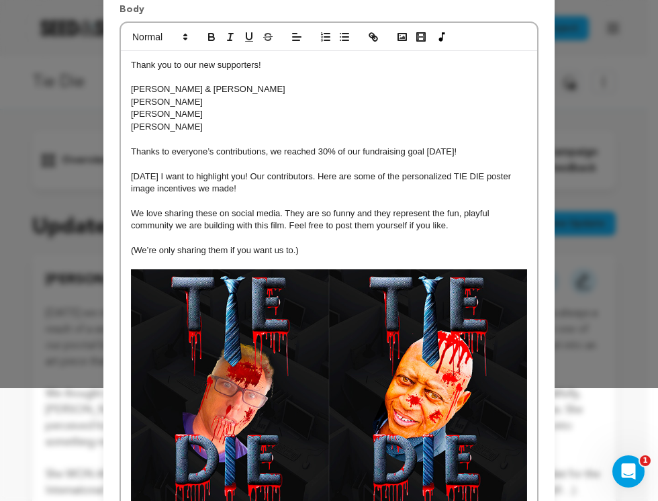
click at [233, 262] on p at bounding box center [329, 263] width 396 height 12
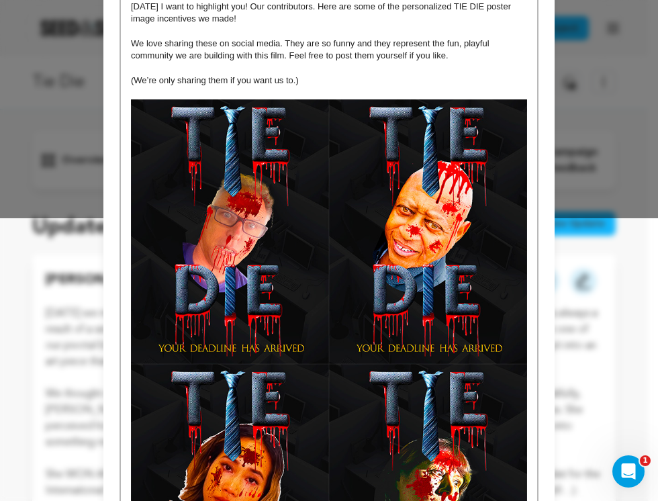
scroll to position [459, 0]
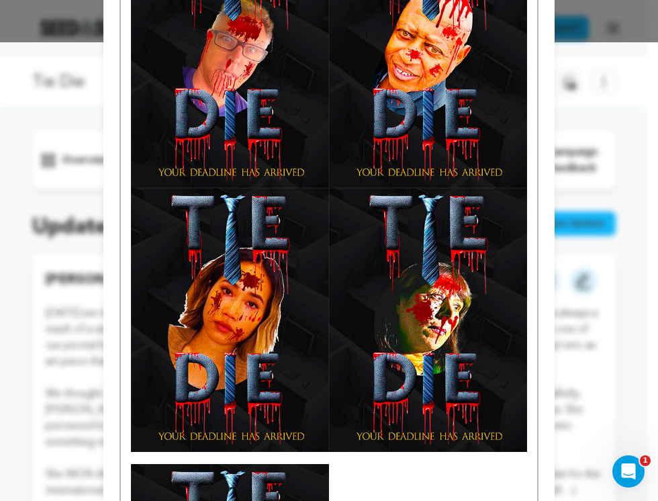
click at [222, 300] on img at bounding box center [230, 320] width 198 height 264
drag, startPoint x: 361, startPoint y: 322, endPoint x: 252, endPoint y: 427, distance: 151.6
click at [361, 322] on img at bounding box center [428, 320] width 198 height 264
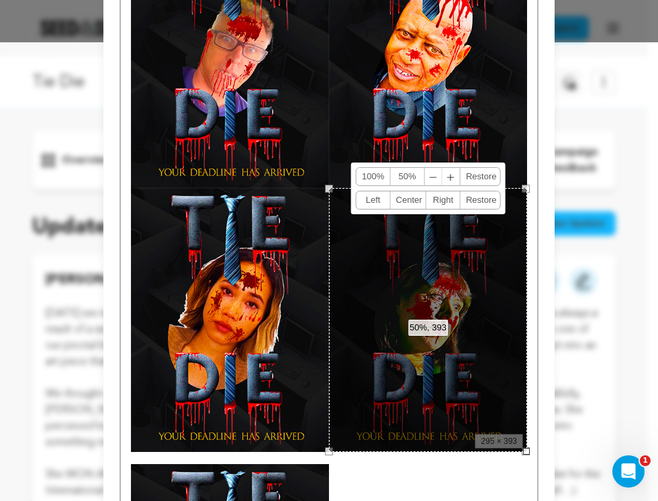
click at [402, 320] on div "50%, 393 100% 50% ﹣ ﹢ Restore Left Center Right Restore" at bounding box center [428, 320] width 198 height 264
click at [408, 466] on div "Thank you to our new supporters! Pam & Bill Hill Cana Yilmaz Sally Pappas Denny…" at bounding box center [329, 221] width 417 height 1032
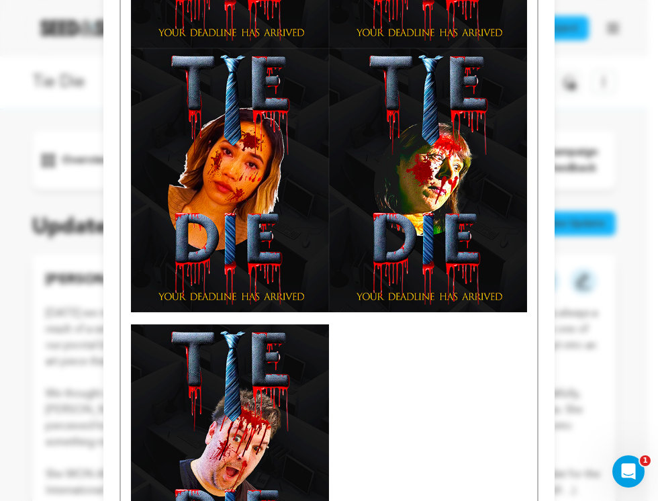
scroll to position [601, 0]
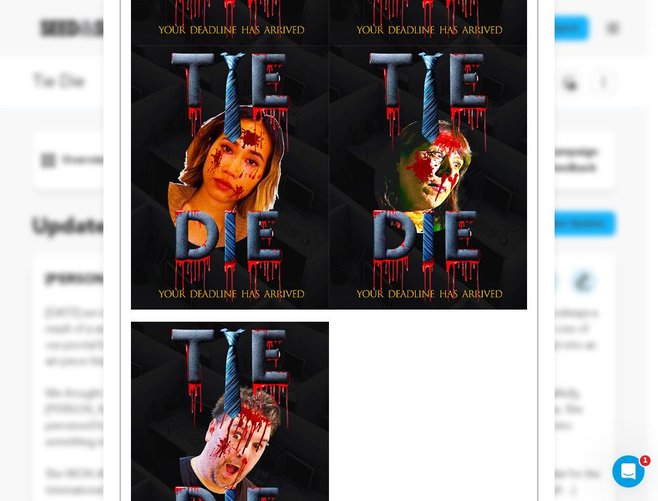
click at [260, 409] on img at bounding box center [230, 454] width 198 height 264
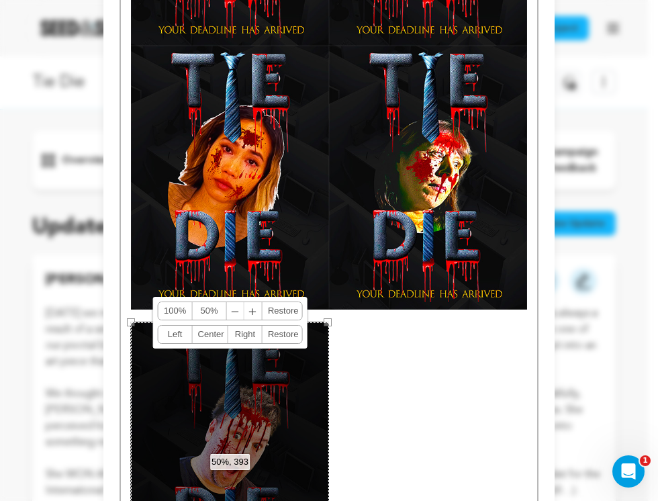
click at [132, 316] on p at bounding box center [329, 316] width 396 height 12
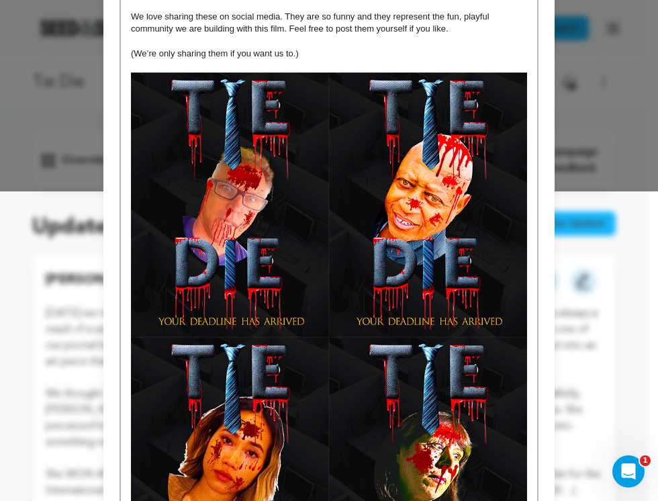
scroll to position [140, 0]
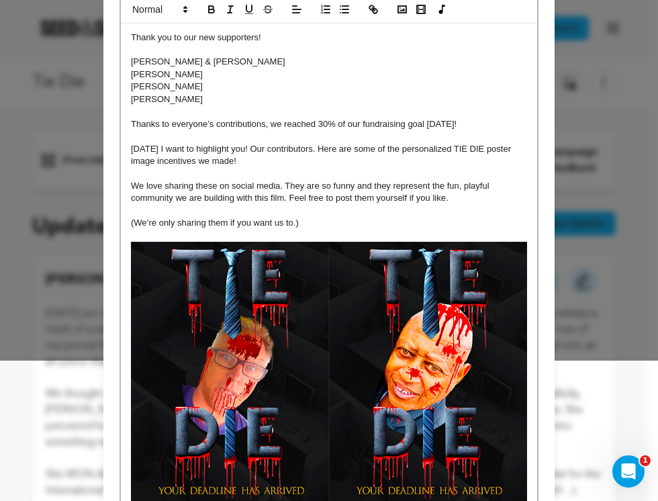
click at [353, 222] on p "(We’re only sharing them if you want us to.)" at bounding box center [329, 223] width 396 height 12
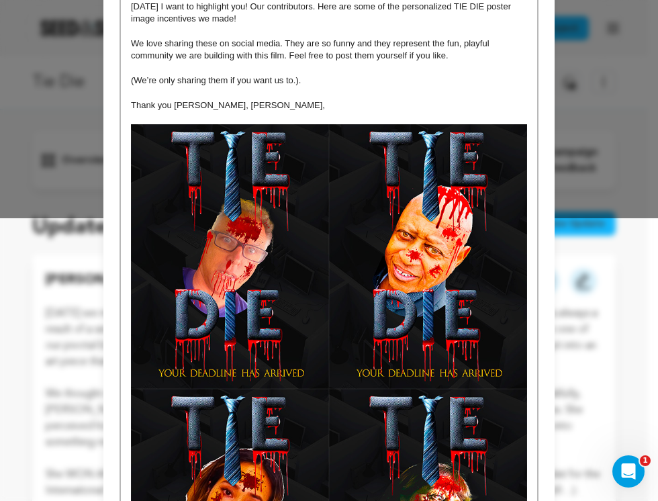
scroll to position [283, 0]
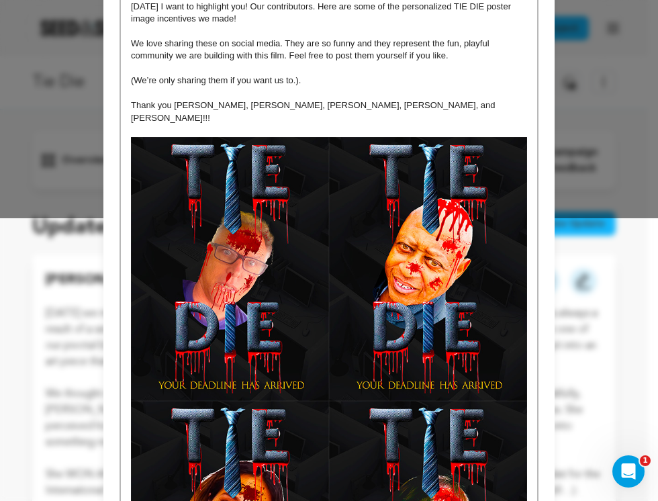
click at [316, 79] on p "(We’re only sharing them if you want us to.)." at bounding box center [329, 81] width 396 height 12
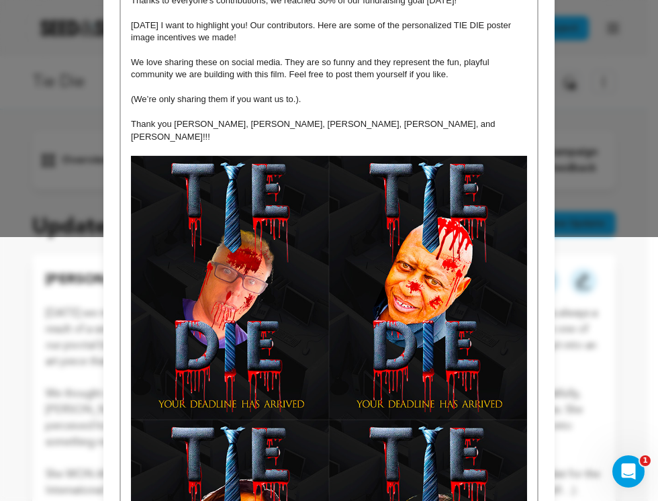
scroll to position [169, 0]
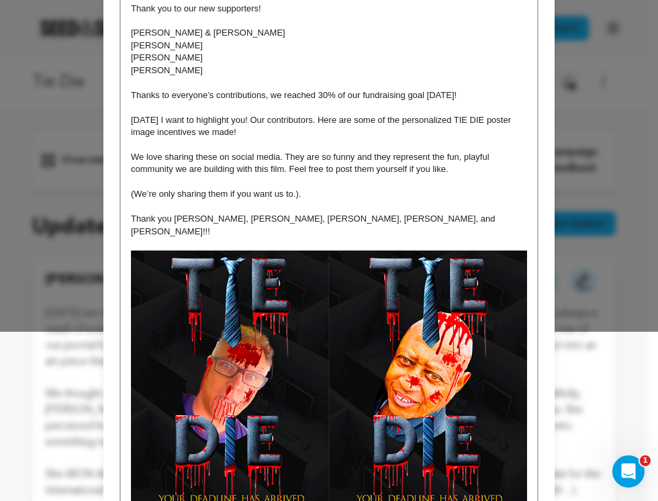
click at [291, 132] on p "[DATE] I want to highlight you! Our contributors. Here are some of the personal…" at bounding box center [329, 126] width 396 height 25
click at [360, 213] on p "Thank you [PERSON_NAME], [PERSON_NAME], [PERSON_NAME], [PERSON_NAME], and [PERS…" at bounding box center [329, 225] width 396 height 25
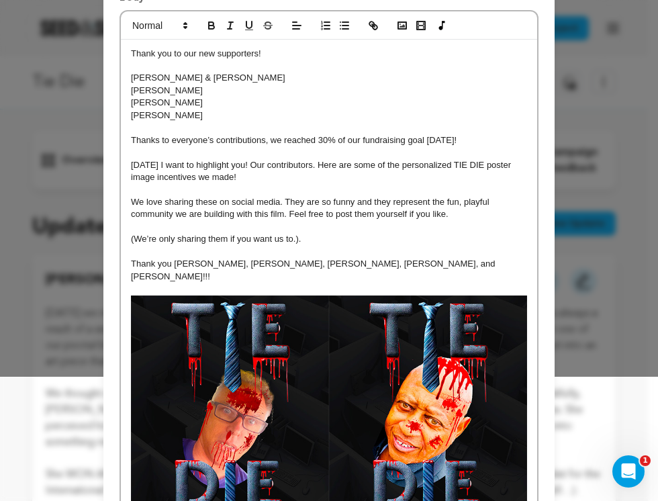
scroll to position [0, 0]
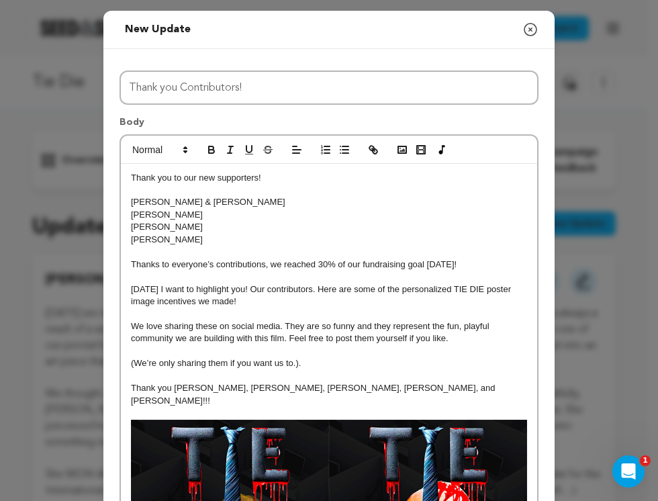
click at [290, 365] on p "(We’re only sharing them if you want us to.)." at bounding box center [329, 363] width 396 height 12
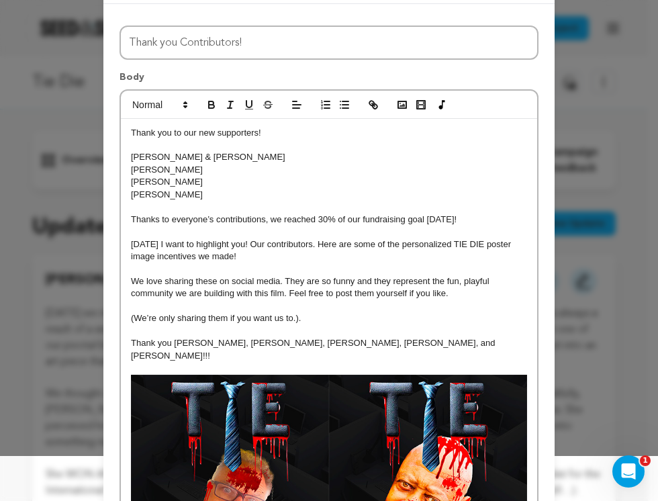
scroll to position [46, 0]
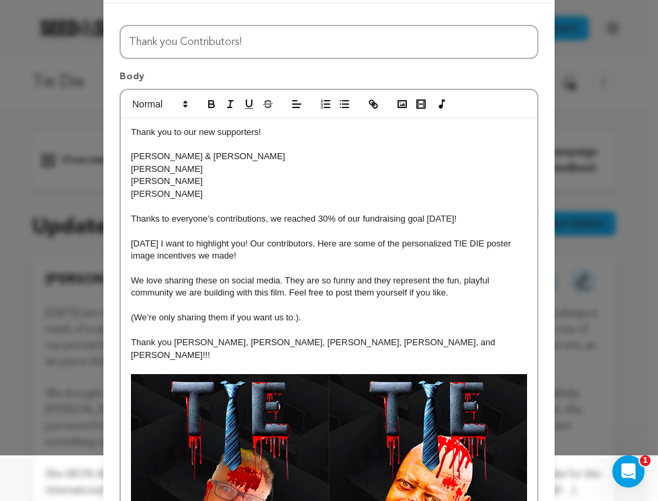
click at [131, 318] on p "(We’re only sharing them if you want us to.)." at bounding box center [329, 318] width 396 height 12
drag, startPoint x: 400, startPoint y: 318, endPoint x: 359, endPoint y: 320, distance: 41.7
click at [359, 320] on p "(There are a bunch more, but we’re only sharing them if you want us to.)." at bounding box center [329, 318] width 396 height 12
drag, startPoint x: 359, startPoint y: 319, endPoint x: 397, endPoint y: 320, distance: 37.6
click at [397, 320] on p "(There are a bunch more, but we’re only sharing them if you want us to.)." at bounding box center [329, 318] width 396 height 12
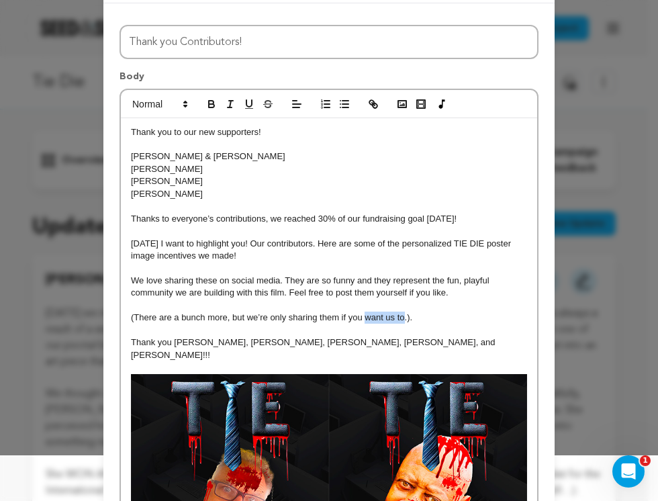
drag, startPoint x: 361, startPoint y: 320, endPoint x: 397, endPoint y: 320, distance: 36.3
click at [397, 320] on p "(There are a bunch more, but we’re only sharing them if you want us to.)." at bounding box center [329, 318] width 396 height 12
click at [332, 317] on p "(There are a bunch more, but we’re only sharing them if you approve.)." at bounding box center [329, 318] width 396 height 12
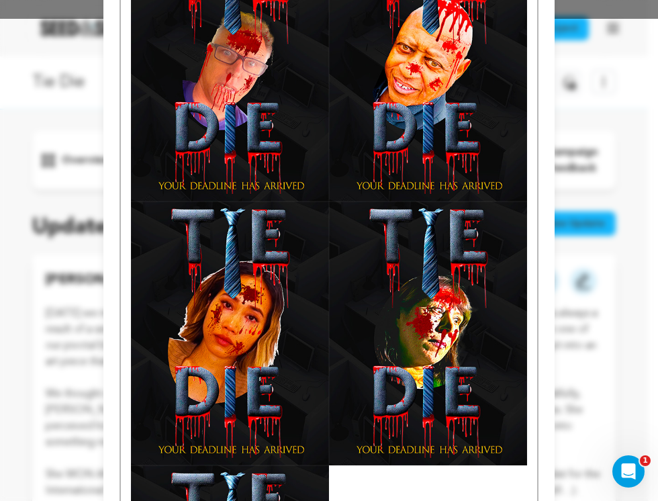
scroll to position [797, 0]
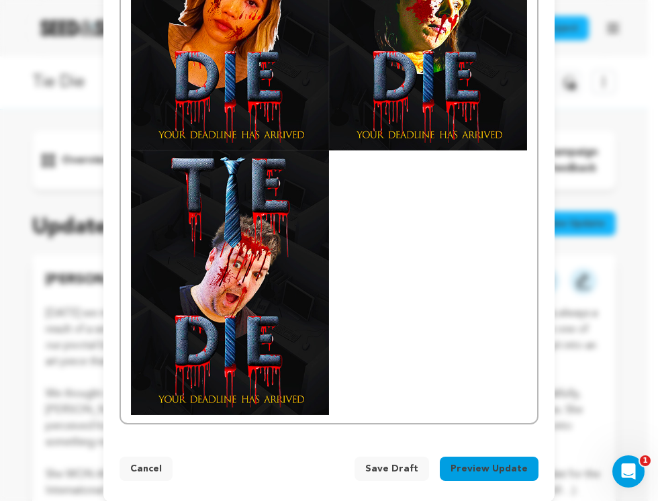
click at [498, 457] on button "Preview Update" at bounding box center [489, 469] width 99 height 24
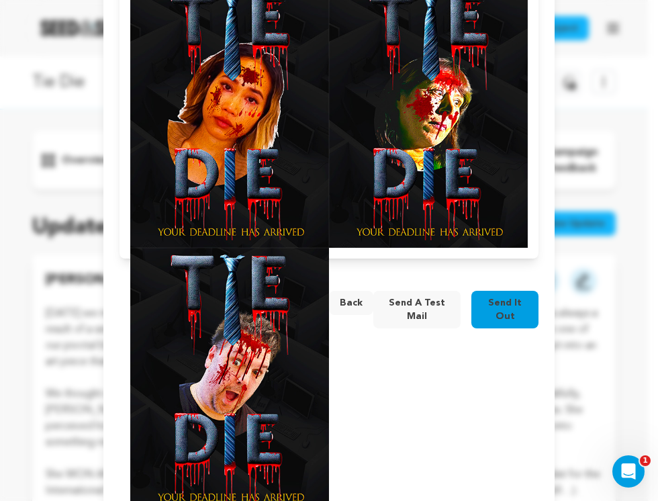
scroll to position [749, 0]
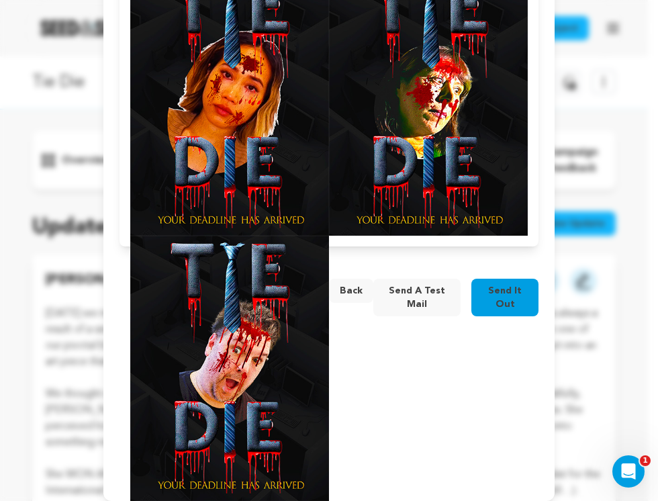
click at [503, 298] on span "Send it out" at bounding box center [505, 297] width 46 height 27
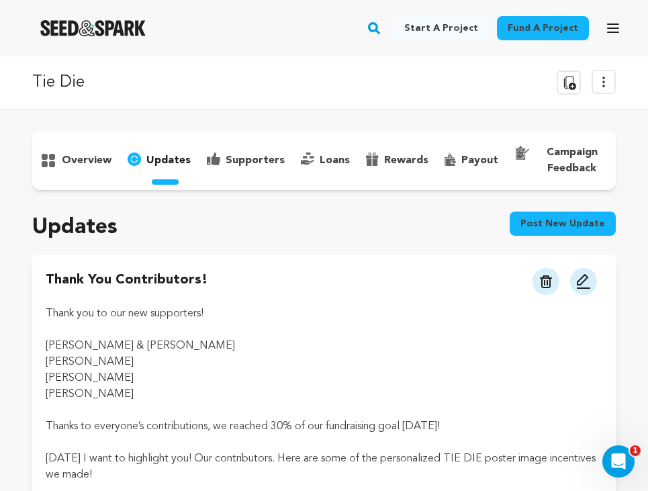
click at [71, 154] on p "overview" at bounding box center [87, 160] width 50 height 16
